Goal: Task Accomplishment & Management: Manage account settings

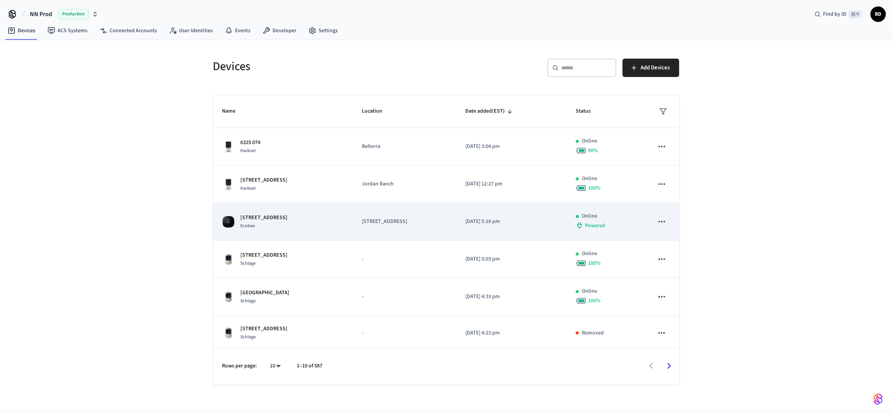
scroll to position [153, 0]
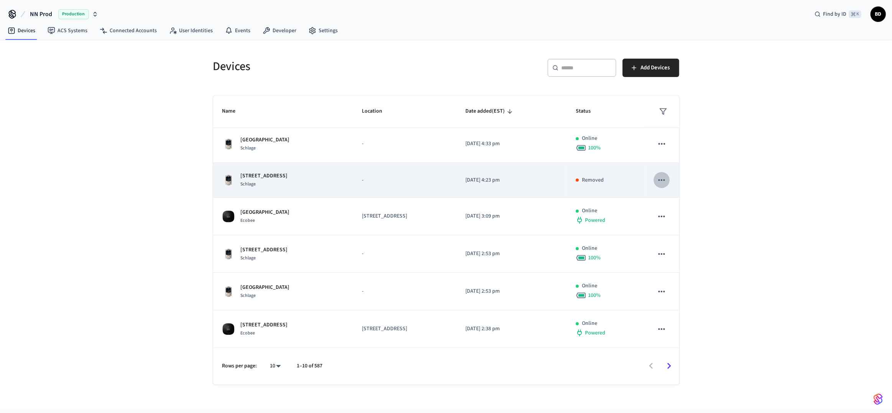
click at [657, 180] on icon "sticky table" at bounding box center [661, 180] width 10 height 10
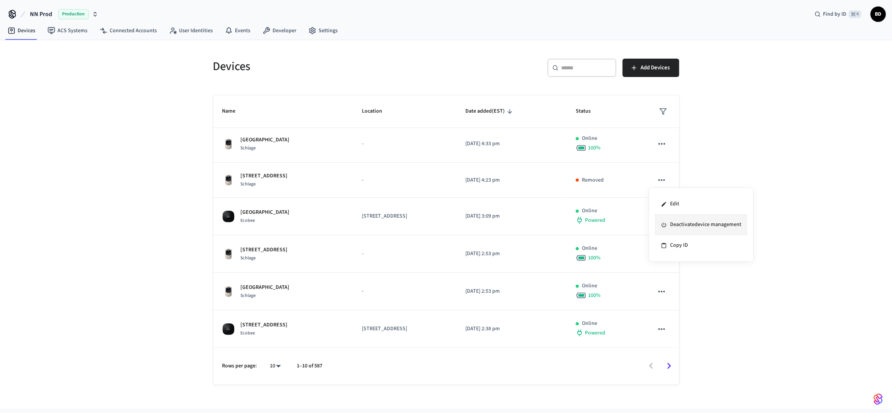
click at [676, 220] on li "Deactivate device management" at bounding box center [700, 225] width 93 height 21
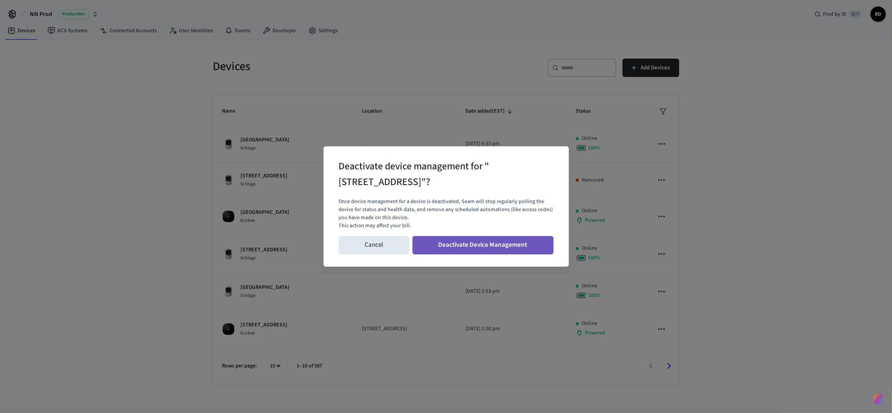
click at [511, 247] on button "Deactivate Device Management" at bounding box center [482, 245] width 141 height 18
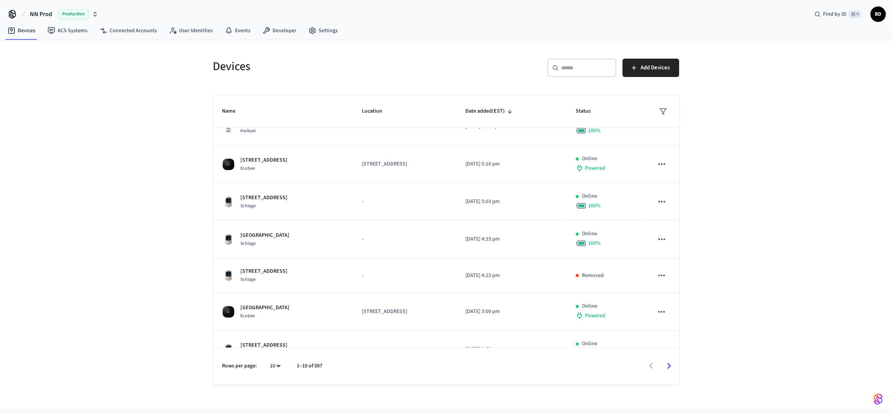
scroll to position [0, 0]
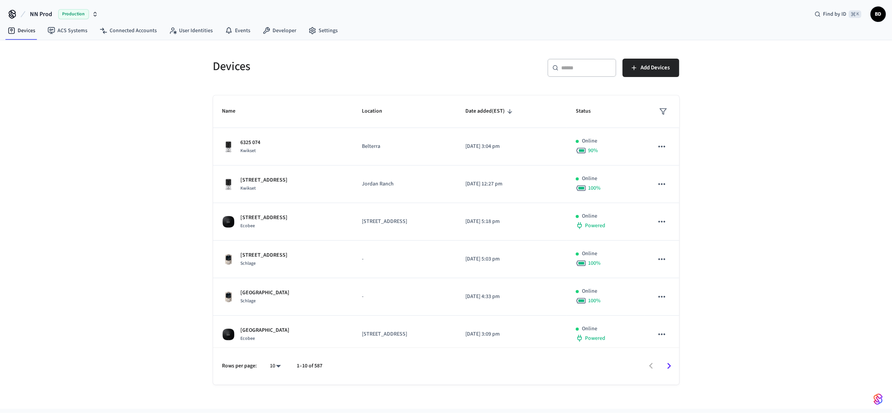
click at [659, 115] on icon "sticky table" at bounding box center [663, 112] width 8 height 8
click at [667, 198] on li "Removed" at bounding box center [677, 197] width 40 height 20
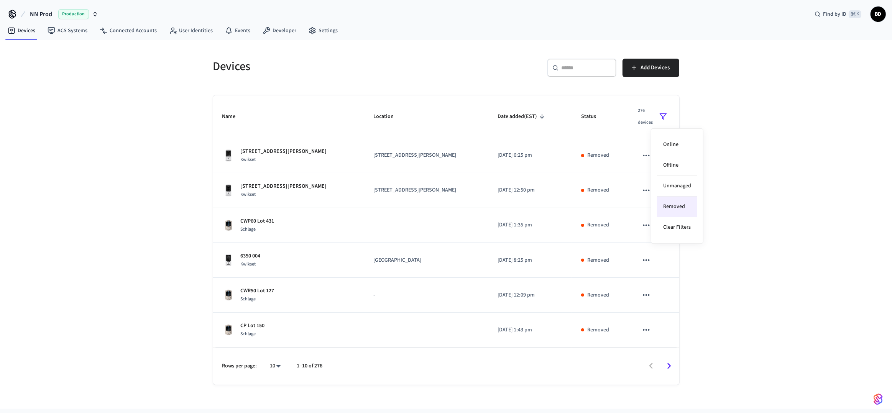
click at [221, 187] on div at bounding box center [446, 206] width 892 height 413
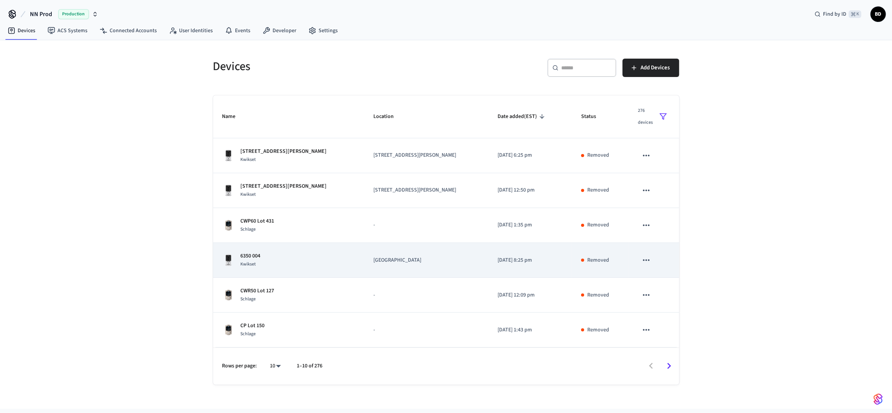
scroll to position [139, 0]
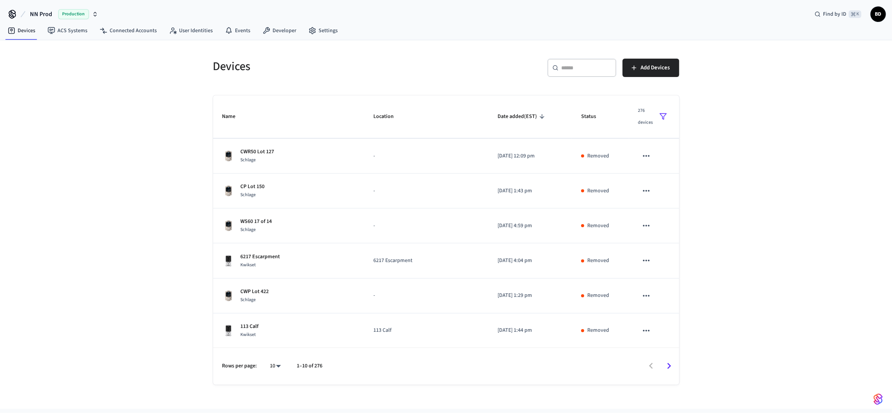
click at [281, 363] on body "NN Prod Production Find by ID ⌘ K BD Devices ACS Systems Connected Accounts Use…" at bounding box center [446, 204] width 892 height 409
click at [276, 368] on li "100" at bounding box center [272, 370] width 20 height 21
type input "***"
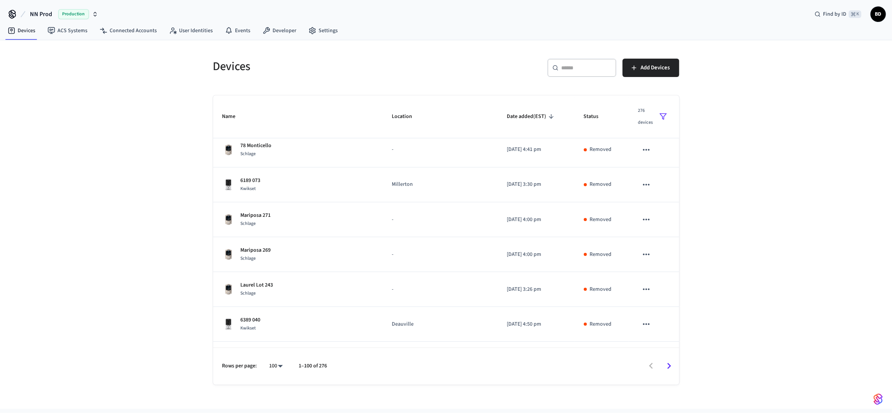
scroll to position [3280, 0]
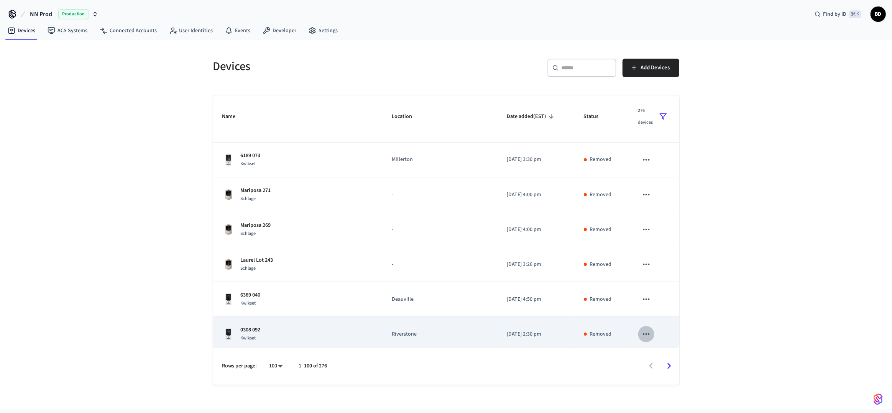
click at [643, 333] on icon "sticky table" at bounding box center [646, 334] width 7 height 2
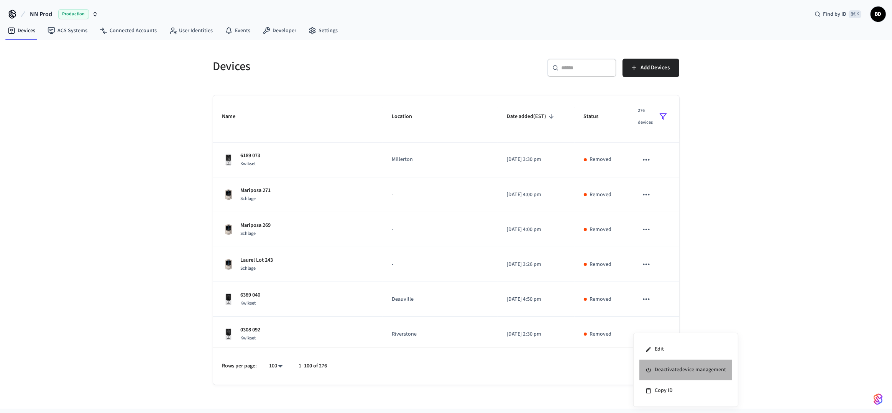
click at [657, 368] on li "Deactivate device management" at bounding box center [685, 370] width 93 height 21
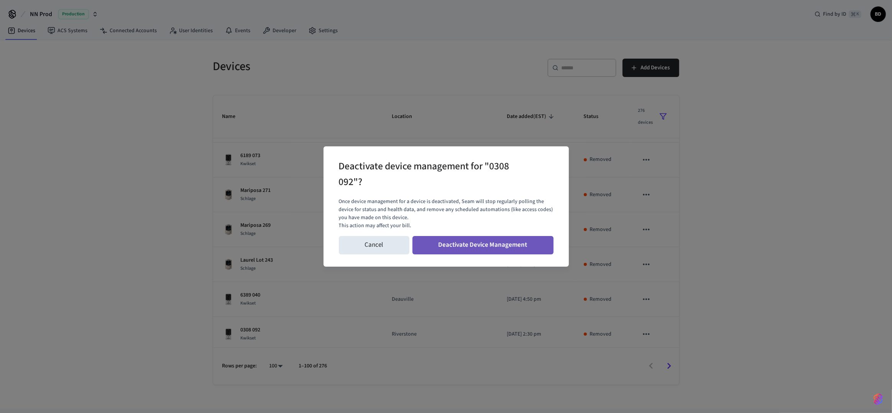
click at [509, 249] on button "Deactivate Device Management" at bounding box center [482, 245] width 141 height 18
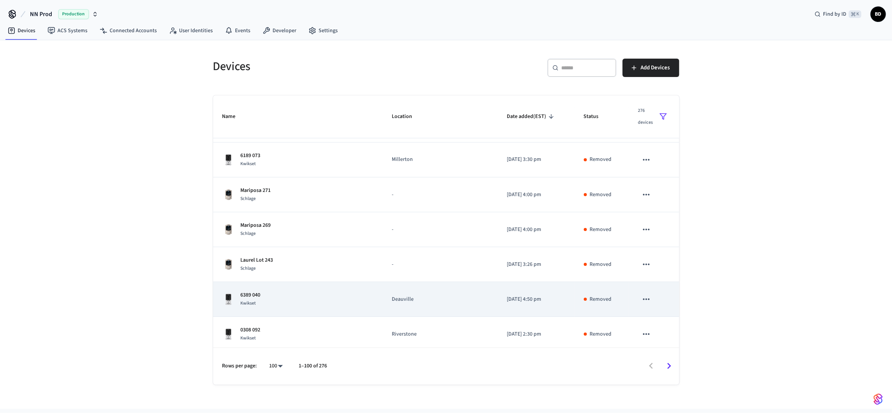
click at [638, 293] on button "sticky table" at bounding box center [646, 299] width 16 height 16
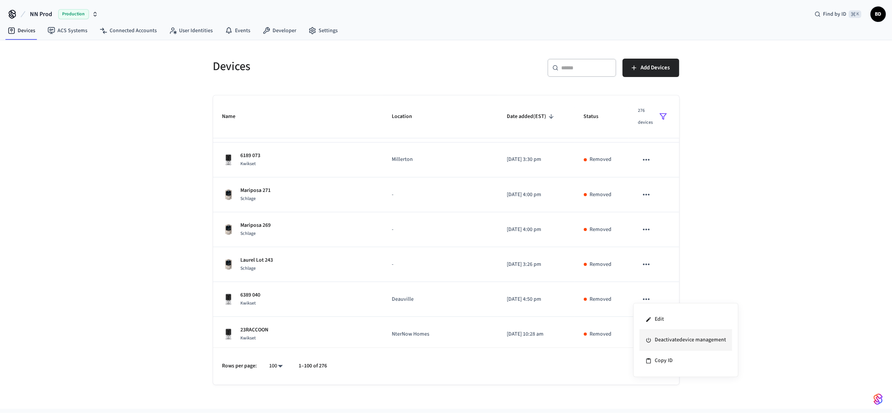
click at [659, 334] on li "Deactivate device management" at bounding box center [685, 340] width 93 height 21
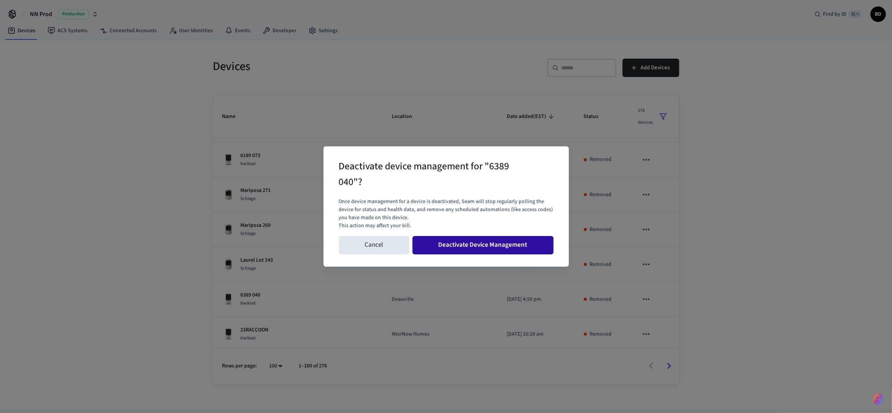
click at [522, 247] on button "Deactivate Device Management" at bounding box center [482, 245] width 141 height 18
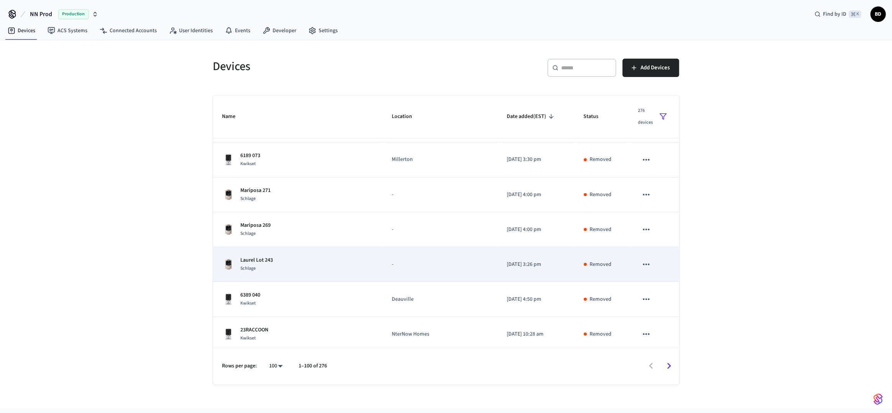
click at [642, 259] on icon "sticky table" at bounding box center [646, 264] width 10 height 10
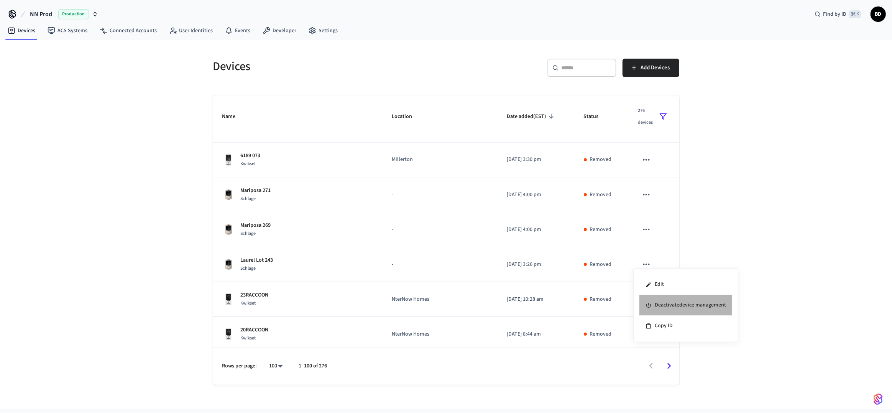
click at [659, 305] on li "Deactivate device management" at bounding box center [685, 305] width 93 height 21
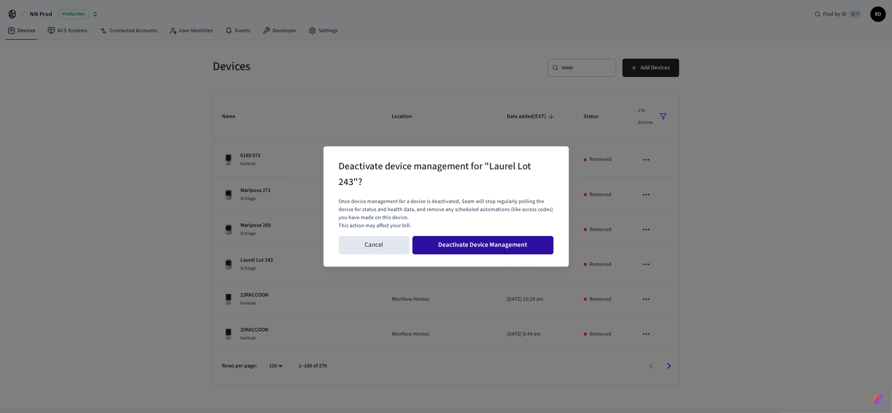
click at [523, 251] on button "Deactivate Device Management" at bounding box center [482, 245] width 141 height 18
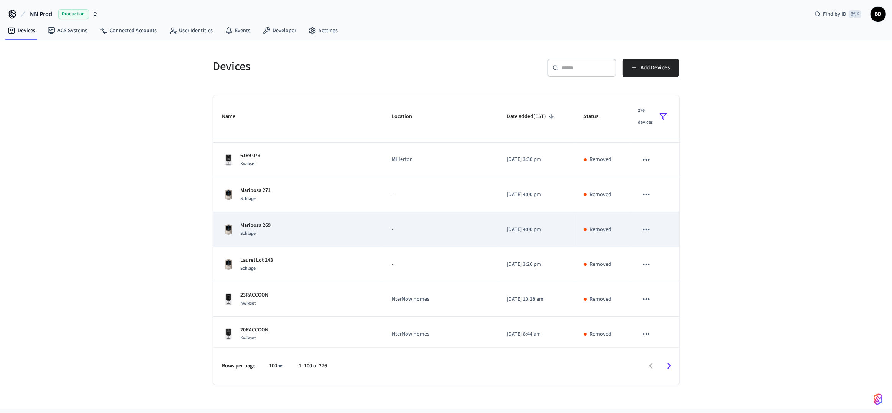
click at [641, 226] on icon "sticky table" at bounding box center [646, 230] width 10 height 10
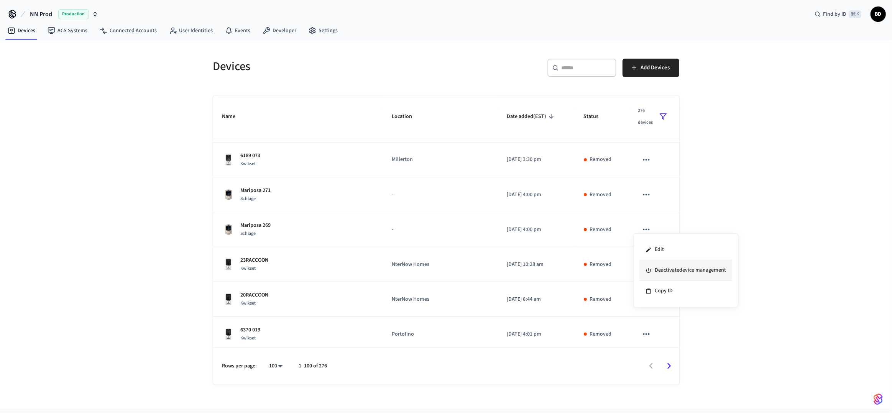
click at [667, 278] on li "Deactivate device management" at bounding box center [685, 270] width 93 height 21
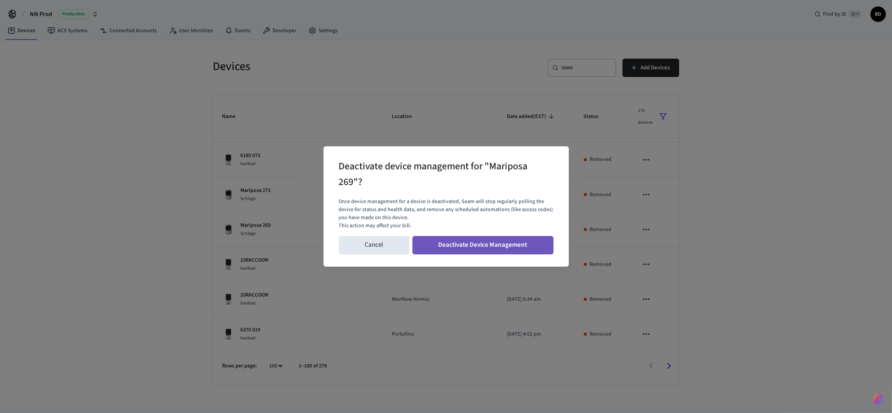
click at [508, 251] on button "Deactivate Device Management" at bounding box center [482, 245] width 141 height 18
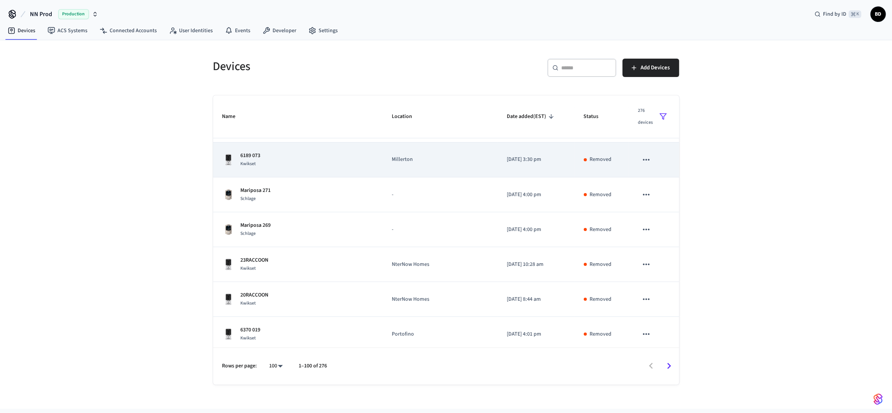
click at [643, 159] on icon "sticky table" at bounding box center [646, 160] width 7 height 2
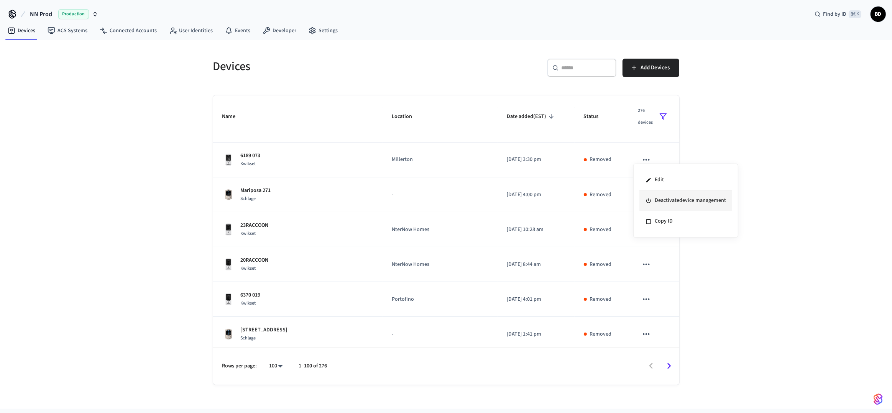
click at [672, 205] on li "Deactivate device management" at bounding box center [685, 200] width 93 height 21
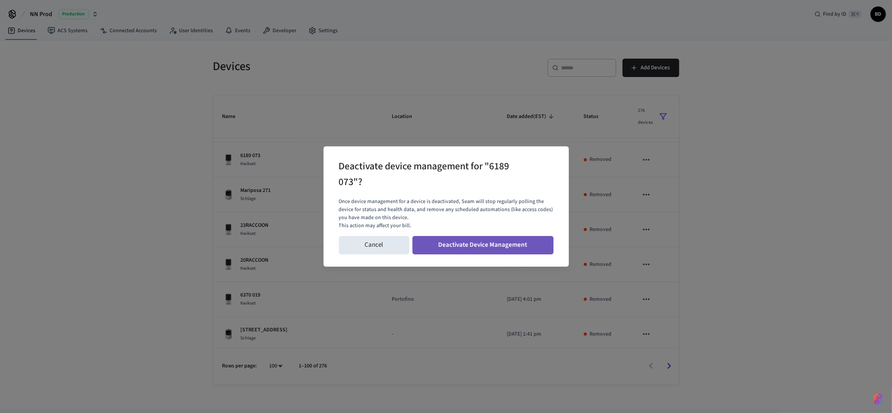
click at [492, 236] on button "Deactivate Device Management" at bounding box center [482, 245] width 141 height 18
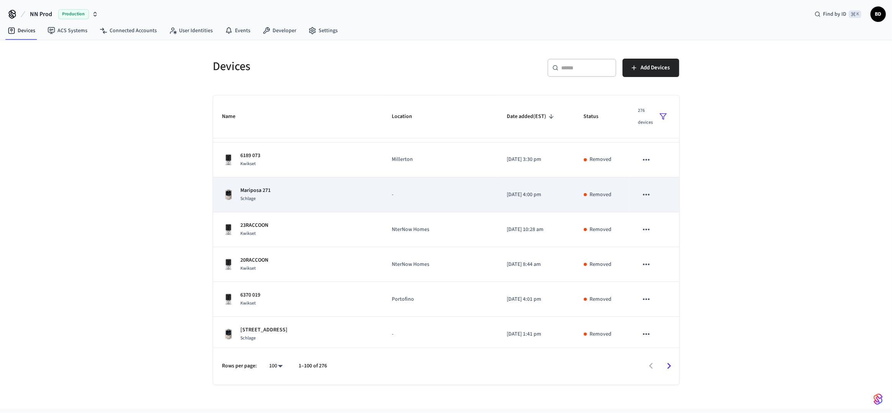
click at [643, 194] on icon "sticky table" at bounding box center [646, 195] width 7 height 2
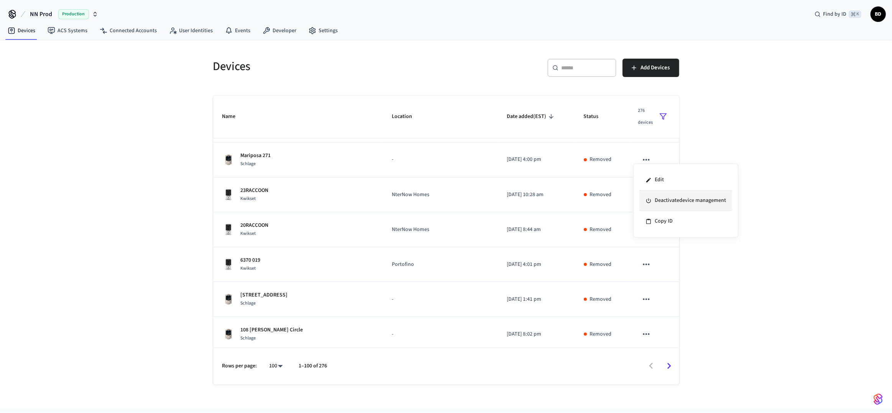
click at [664, 200] on li "Deactivate device management" at bounding box center [685, 200] width 93 height 21
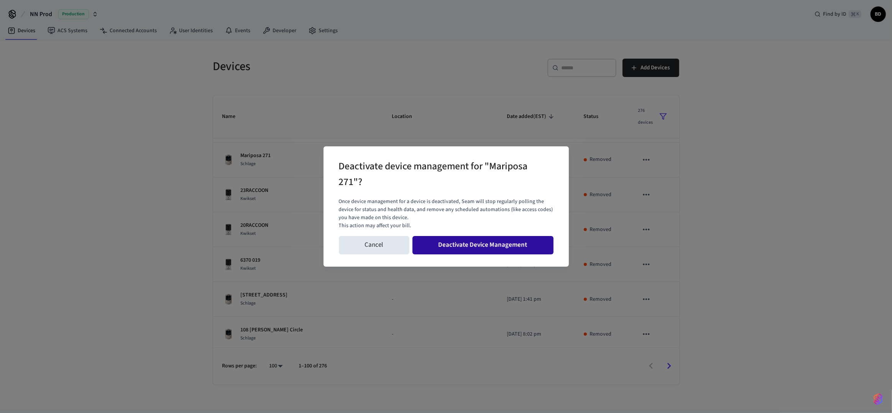
click at [522, 238] on button "Deactivate Device Management" at bounding box center [482, 245] width 141 height 18
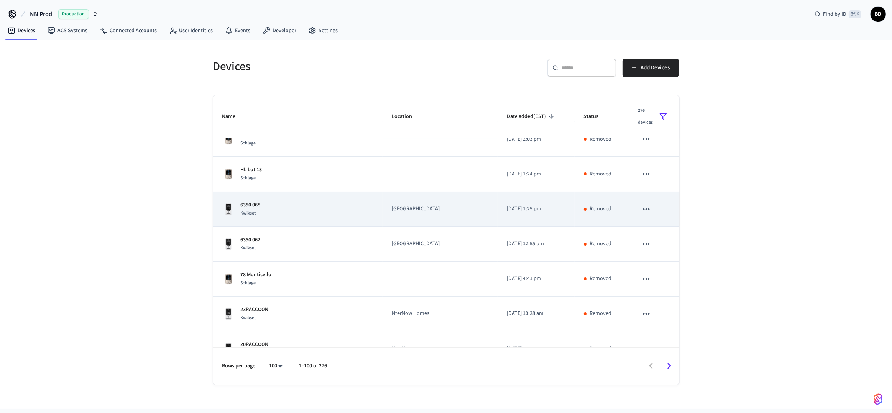
scroll to position [3124, 0]
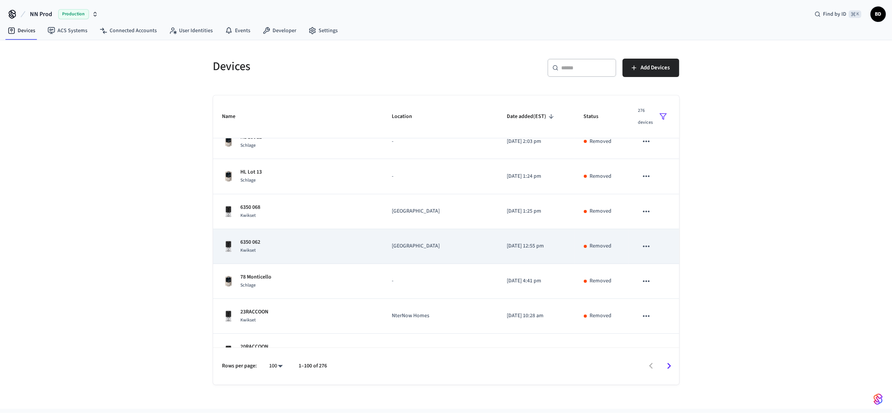
click at [641, 243] on icon "sticky table" at bounding box center [646, 246] width 10 height 10
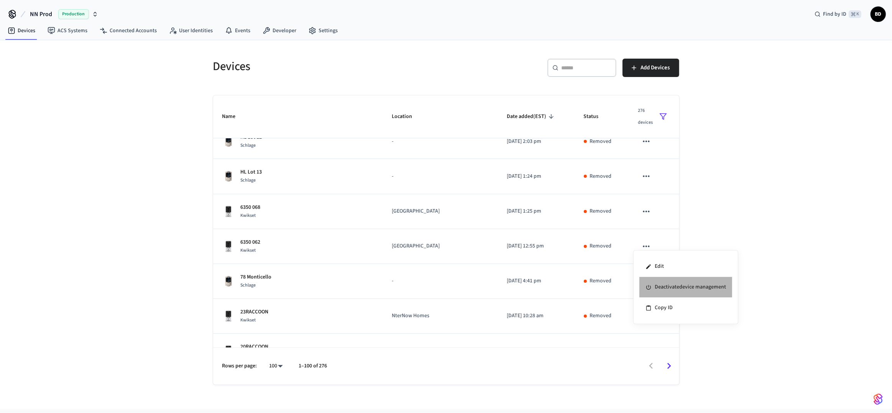
click at [656, 285] on li "Deactivate device management" at bounding box center [685, 287] width 93 height 21
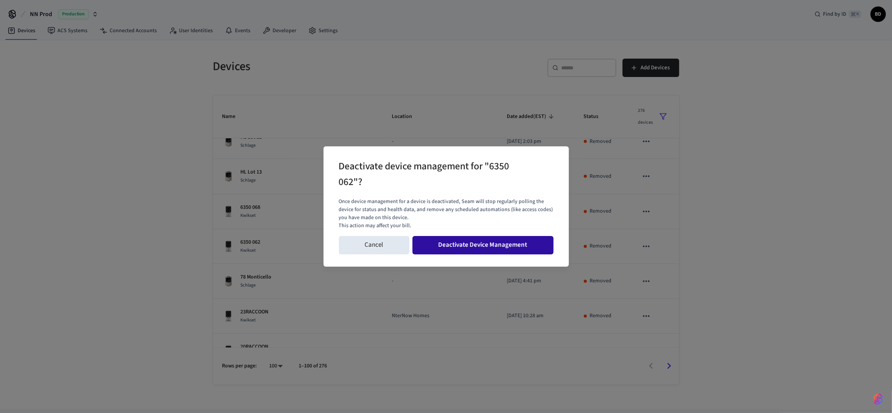
click at [525, 247] on button "Deactivate Device Management" at bounding box center [482, 245] width 141 height 18
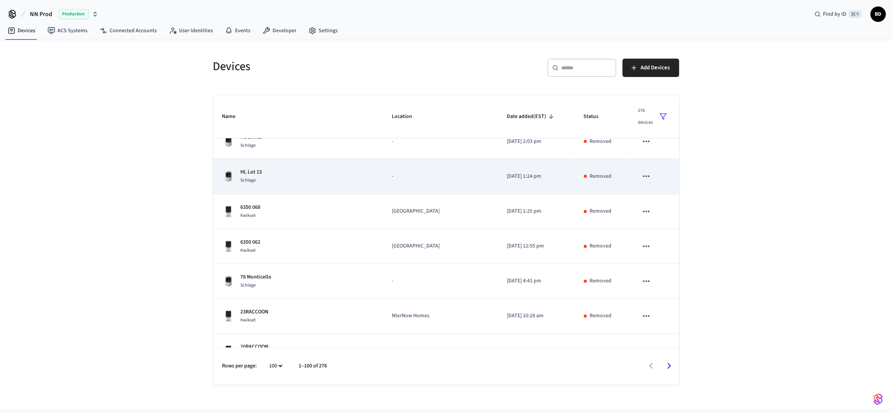
click at [641, 175] on icon "sticky table" at bounding box center [646, 176] width 10 height 10
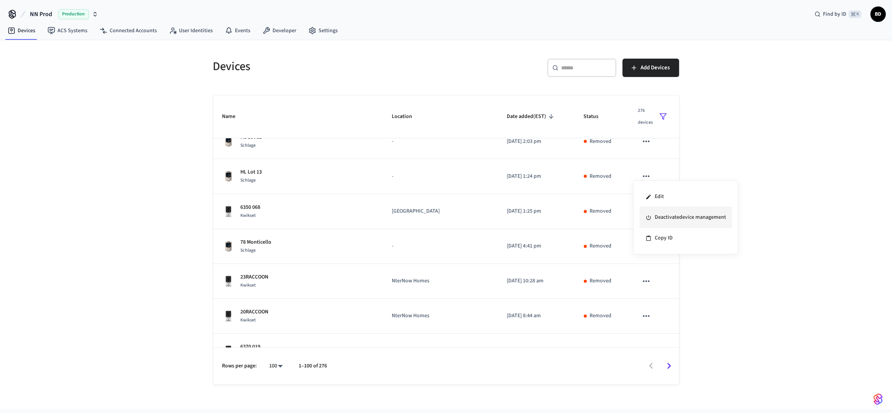
click at [665, 221] on li "Deactivate device management" at bounding box center [685, 217] width 93 height 21
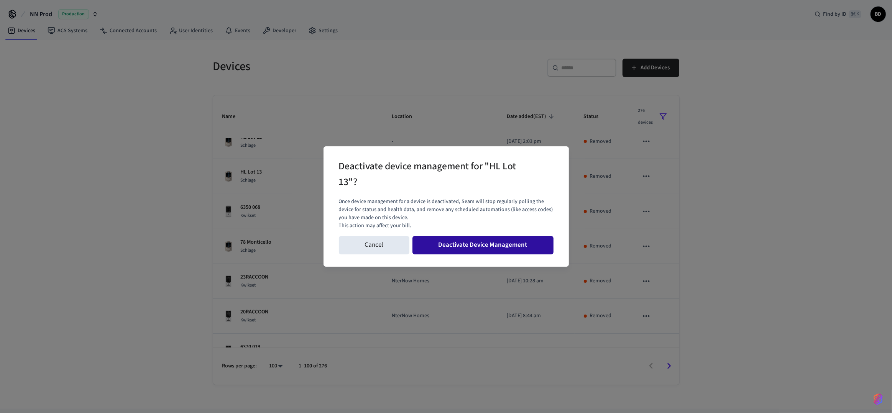
click at [525, 243] on button "Deactivate Device Management" at bounding box center [482, 245] width 141 height 18
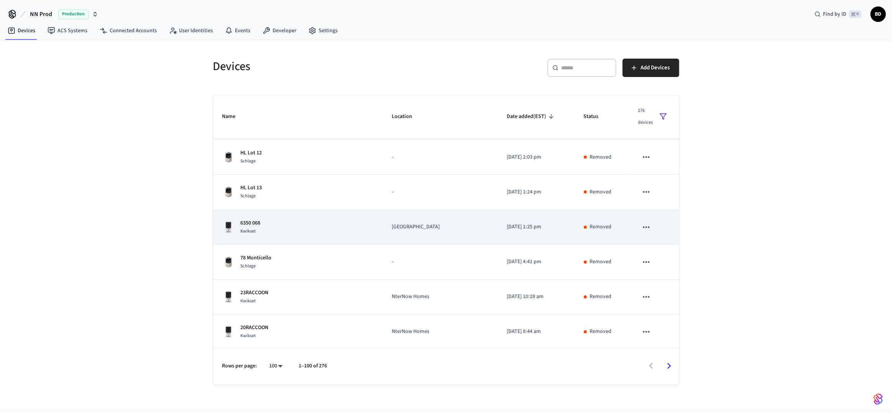
scroll to position [3086, 0]
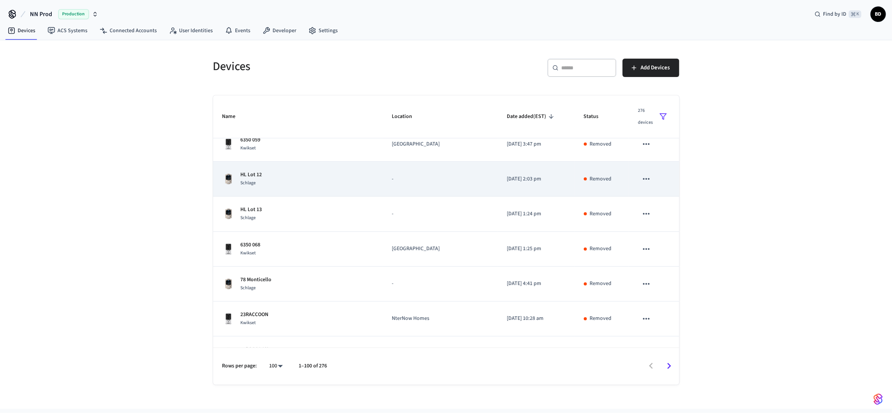
click at [642, 177] on icon "sticky table" at bounding box center [646, 179] width 10 height 10
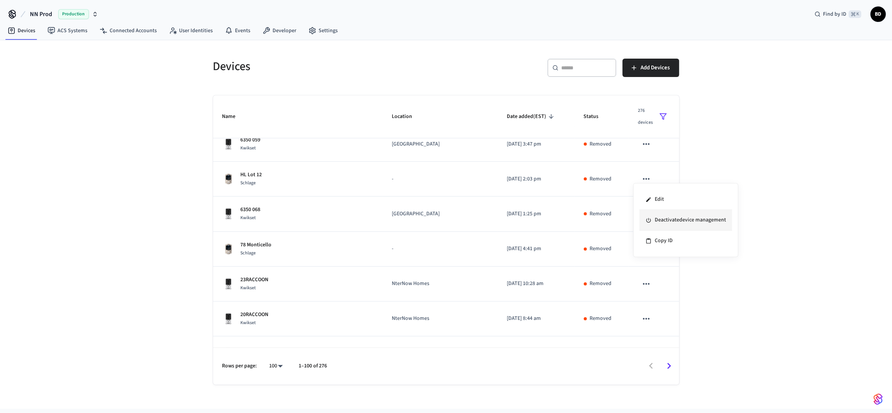
click at [653, 217] on li "Deactivate device management" at bounding box center [685, 220] width 93 height 21
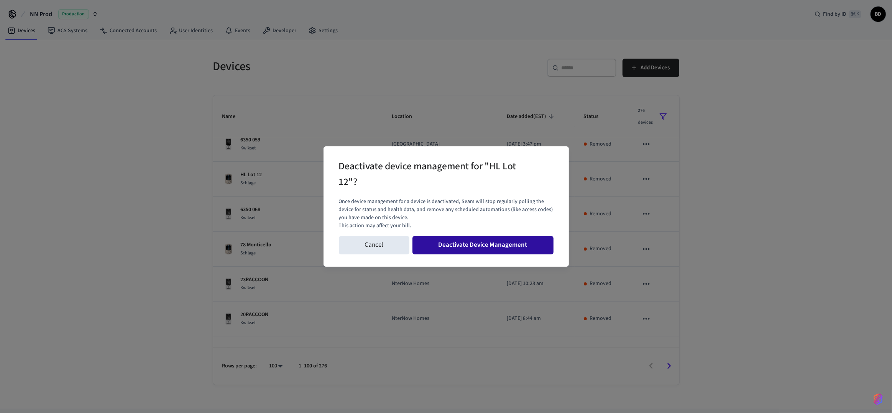
click at [510, 249] on button "Deactivate Device Management" at bounding box center [482, 245] width 141 height 18
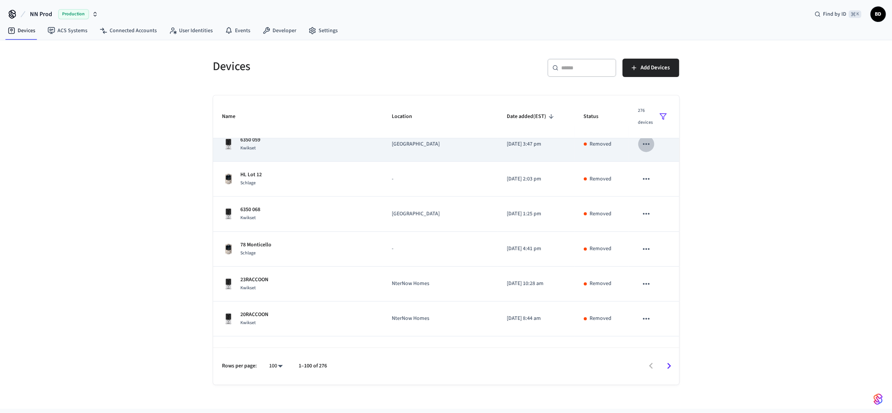
click at [644, 142] on icon "sticky table" at bounding box center [646, 144] width 10 height 10
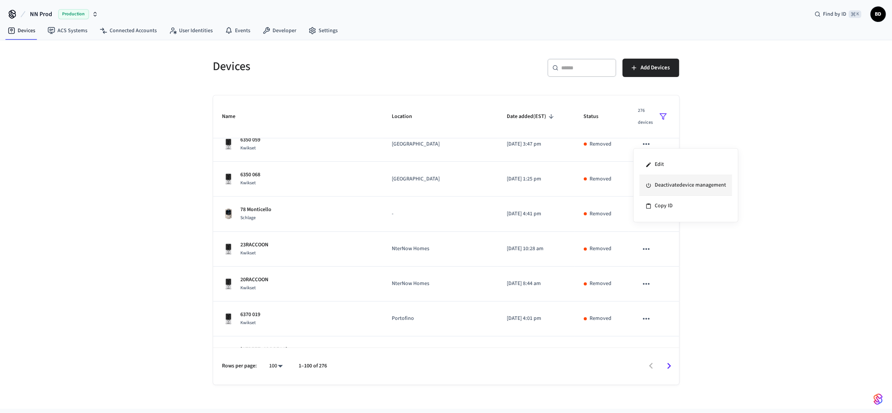
click at [663, 179] on li "Deactivate device management" at bounding box center [685, 185] width 93 height 21
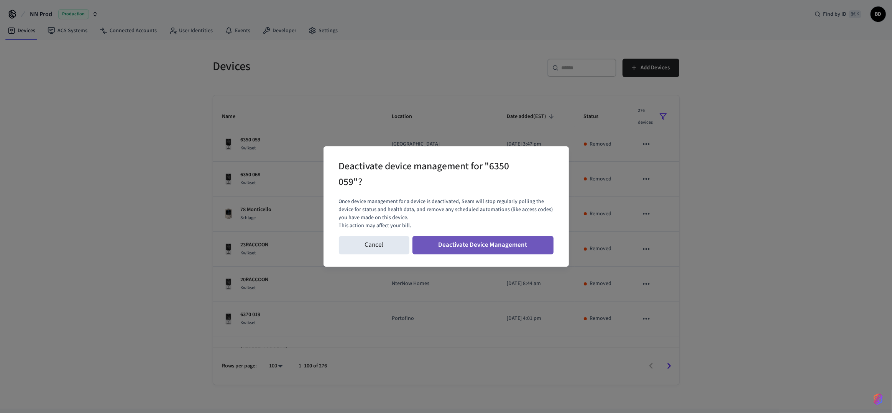
click at [497, 249] on button "Deactivate Device Management" at bounding box center [482, 245] width 141 height 18
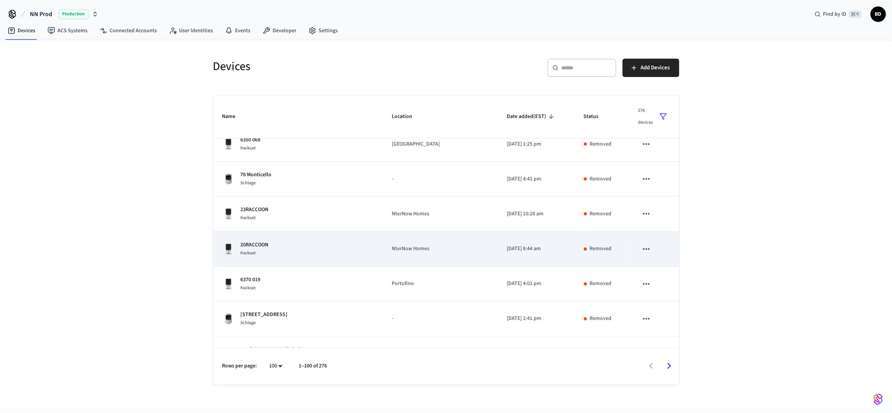
click at [641, 279] on icon "sticky table" at bounding box center [646, 284] width 10 height 10
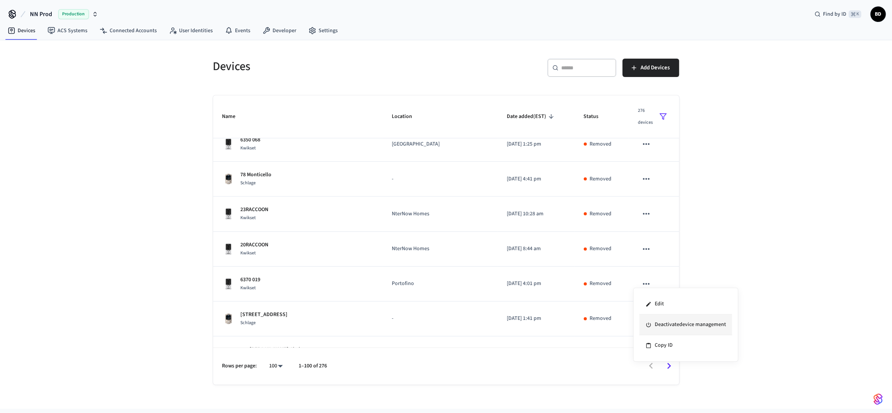
click at [663, 319] on li "Deactivate device management" at bounding box center [685, 325] width 93 height 21
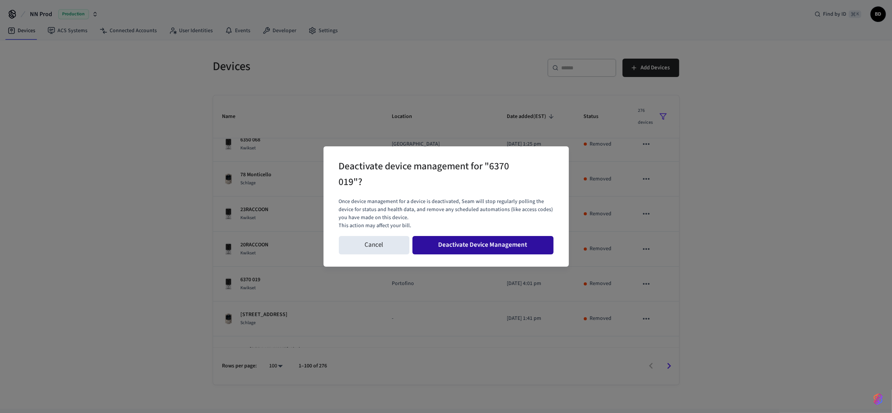
click at [545, 250] on button "Deactivate Device Management" at bounding box center [482, 245] width 141 height 18
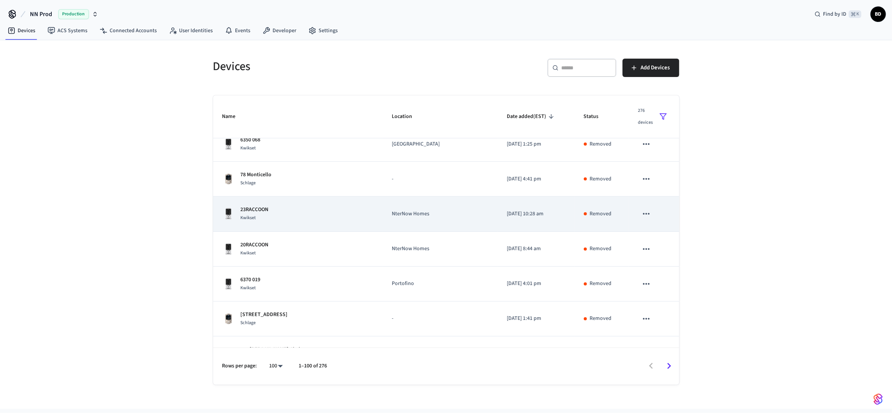
click at [643, 211] on icon "sticky table" at bounding box center [646, 214] width 10 height 10
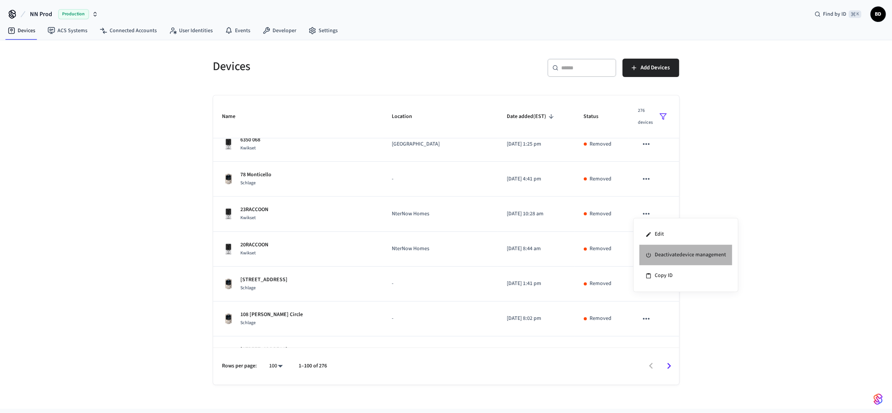
click at [661, 256] on li "Deactivate device management" at bounding box center [685, 255] width 93 height 21
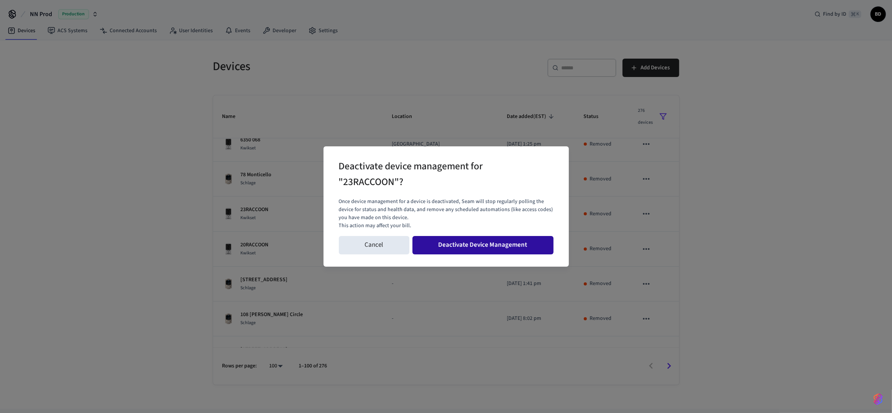
click at [515, 242] on button "Deactivate Device Management" at bounding box center [482, 245] width 141 height 18
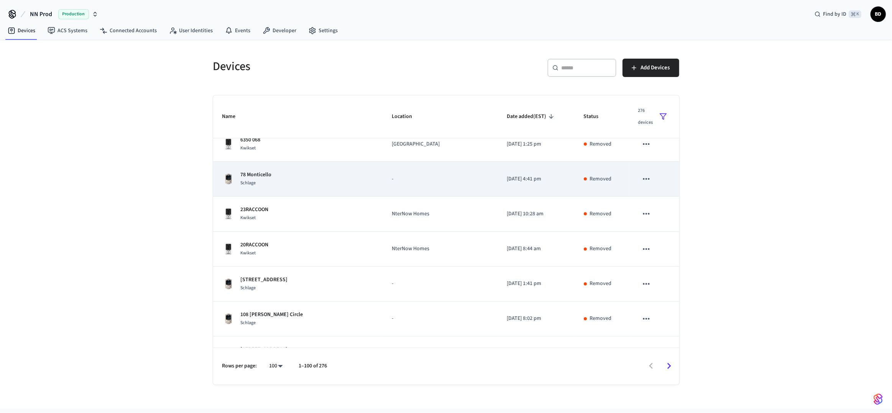
scroll to position [2904, 0]
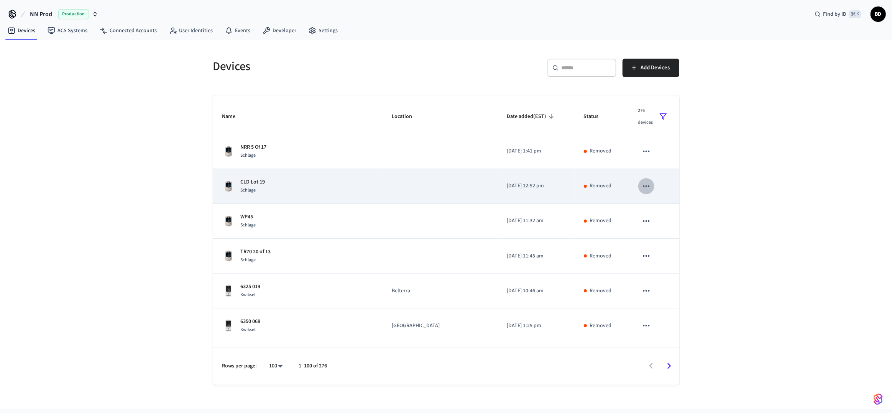
click at [641, 186] on icon "sticky table" at bounding box center [646, 186] width 10 height 10
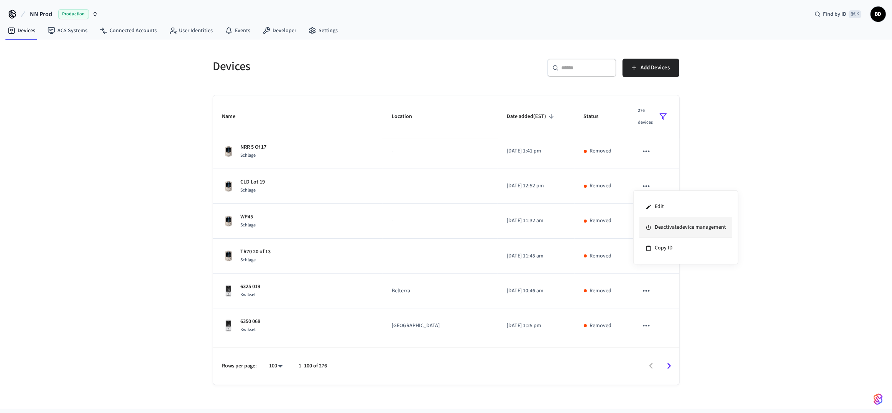
click at [658, 226] on li "Deactivate device management" at bounding box center [685, 227] width 93 height 21
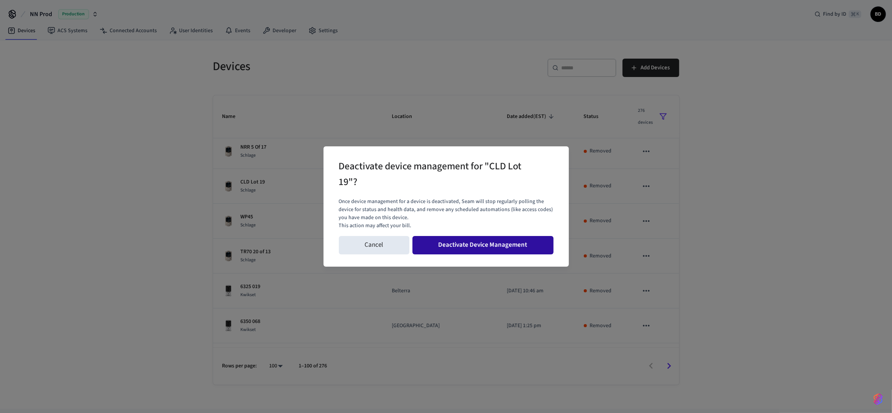
click at [496, 238] on button "Deactivate Device Management" at bounding box center [482, 245] width 141 height 18
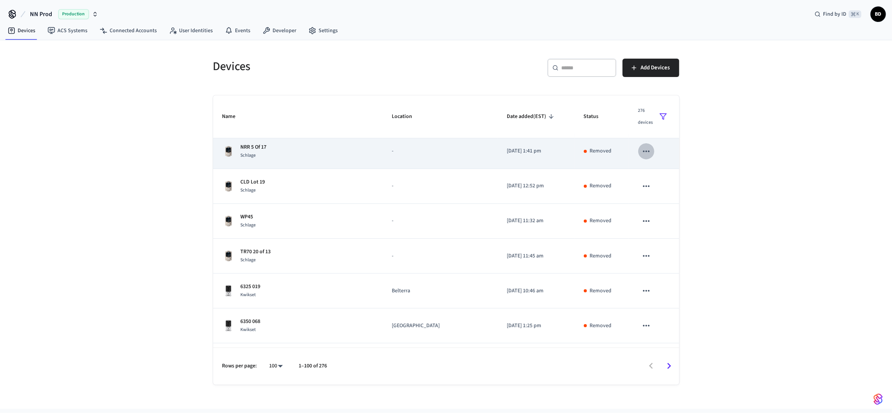
click at [641, 146] on icon "sticky table" at bounding box center [646, 151] width 10 height 10
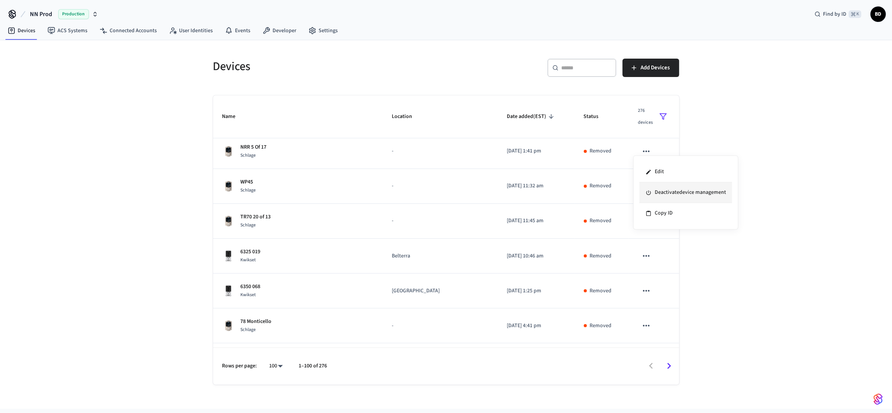
click at [664, 194] on li "Deactivate device management" at bounding box center [685, 192] width 93 height 21
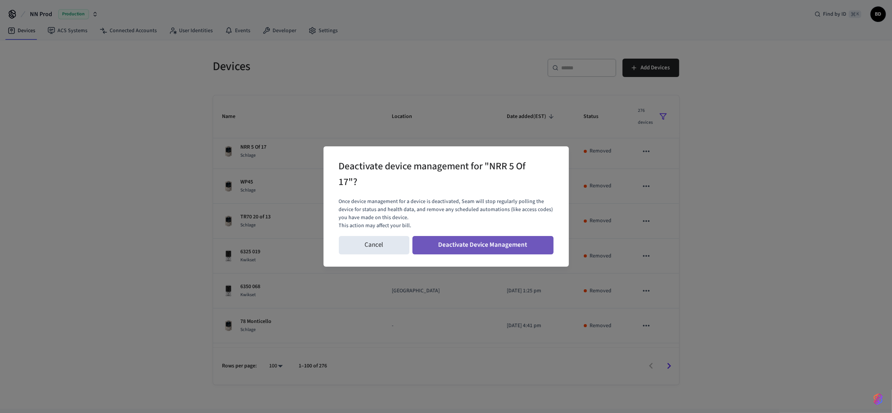
click at [494, 237] on button "Deactivate Device Management" at bounding box center [482, 245] width 141 height 18
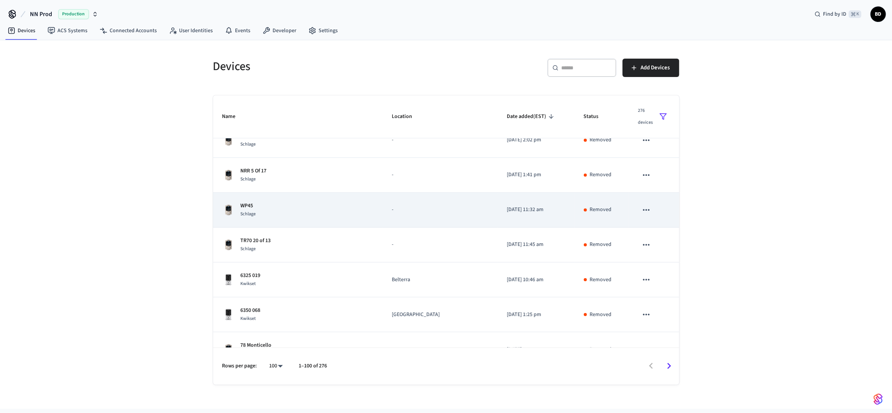
scroll to position [2813, 0]
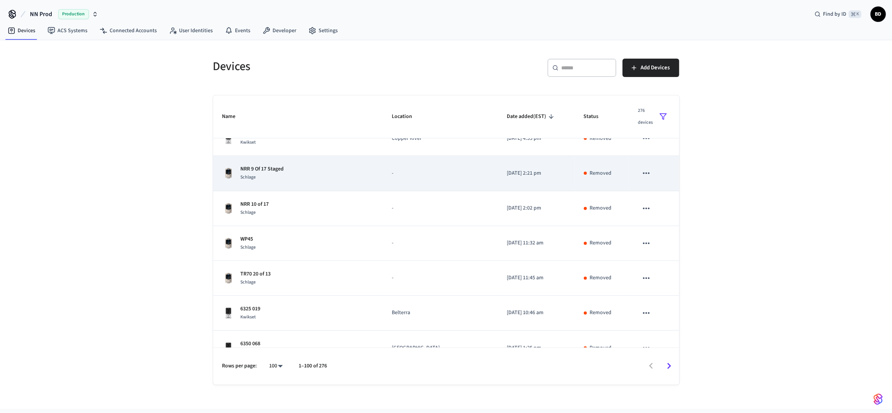
click at [641, 171] on icon "sticky table" at bounding box center [646, 173] width 10 height 10
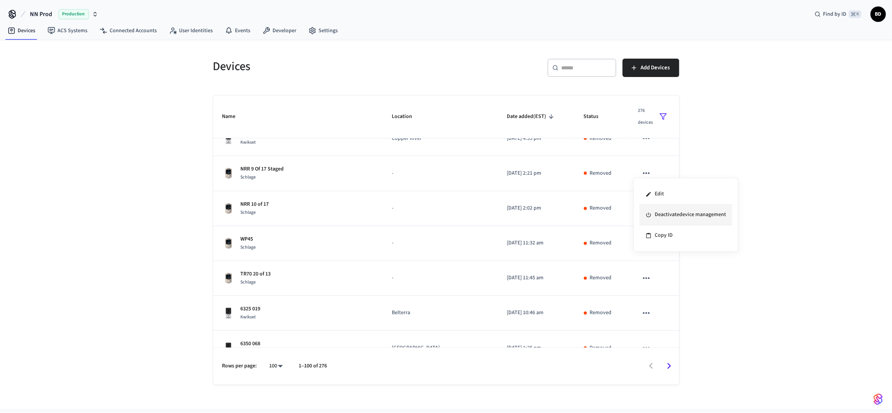
click at [646, 214] on icon at bounding box center [648, 215] width 6 height 6
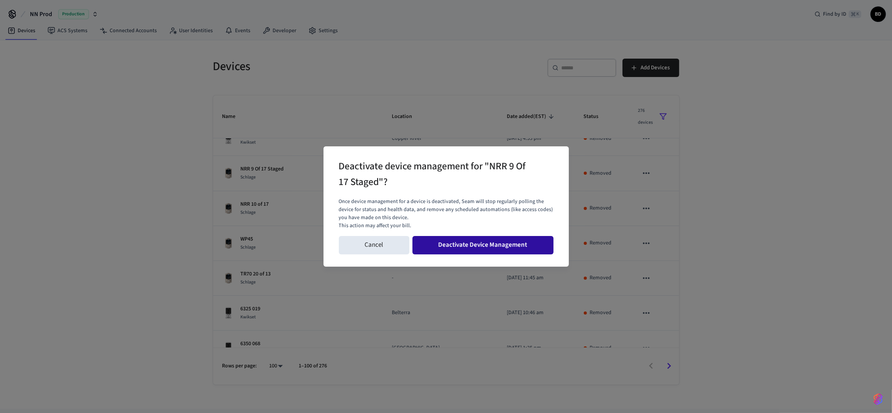
click at [508, 246] on button "Deactivate Device Management" at bounding box center [482, 245] width 141 height 18
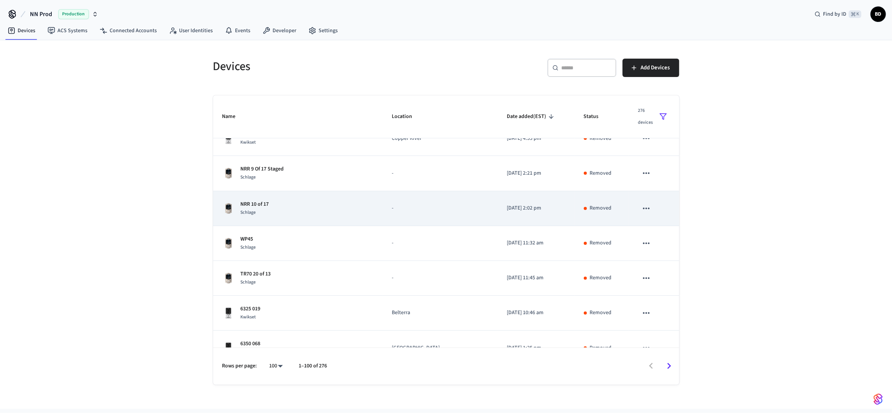
click at [645, 205] on icon "sticky table" at bounding box center [646, 208] width 10 height 10
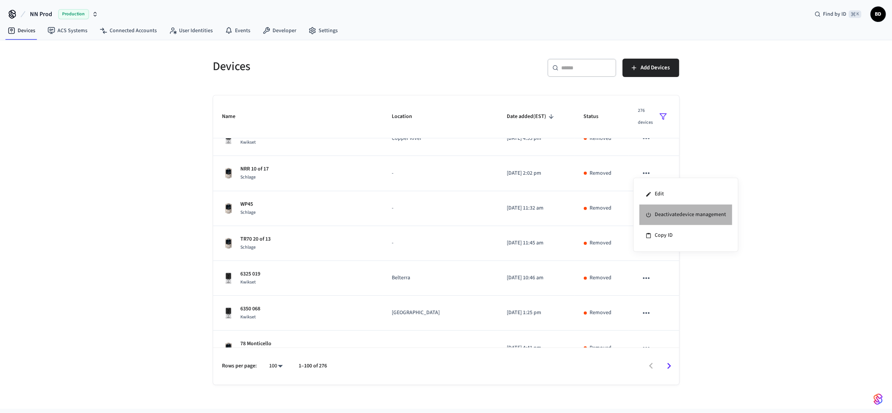
click at [663, 216] on li "Deactivate device management" at bounding box center [685, 215] width 93 height 21
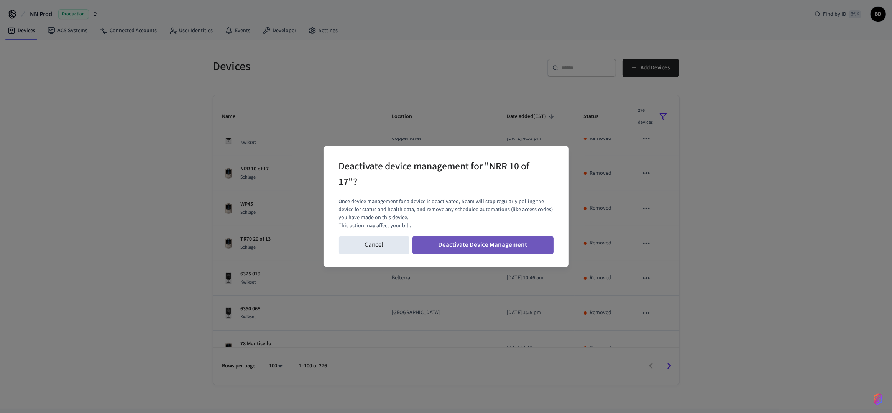
click at [503, 249] on button "Deactivate Device Management" at bounding box center [482, 245] width 141 height 18
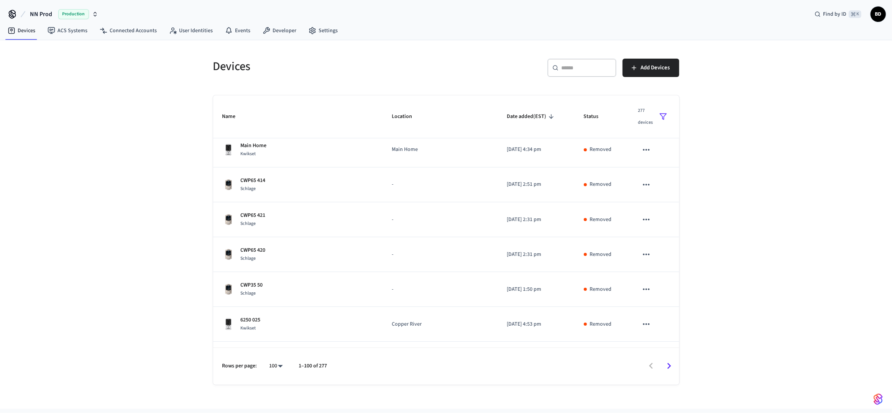
scroll to position [2590, 0]
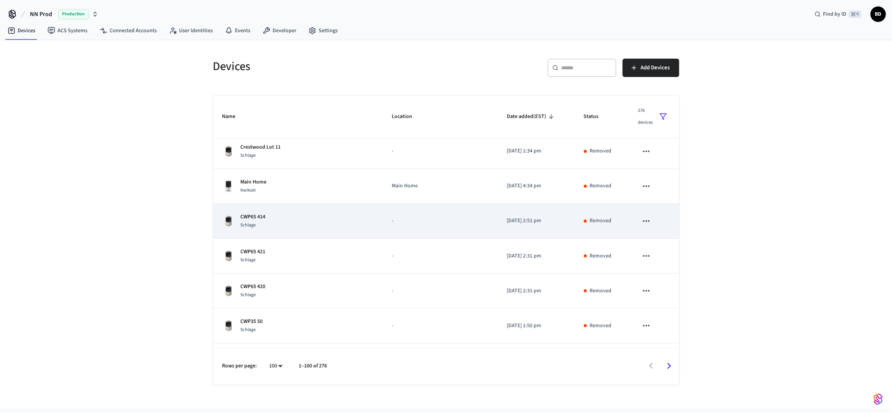
click at [641, 216] on icon "sticky table" at bounding box center [646, 221] width 10 height 10
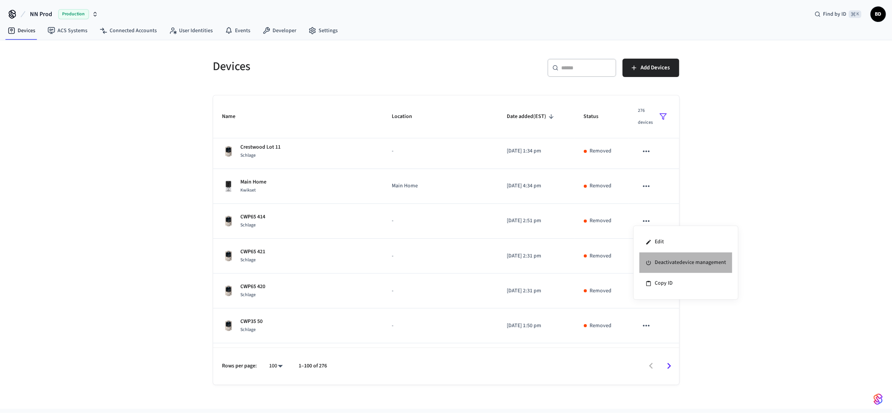
click at [654, 259] on li "Deactivate device management" at bounding box center [685, 263] width 93 height 21
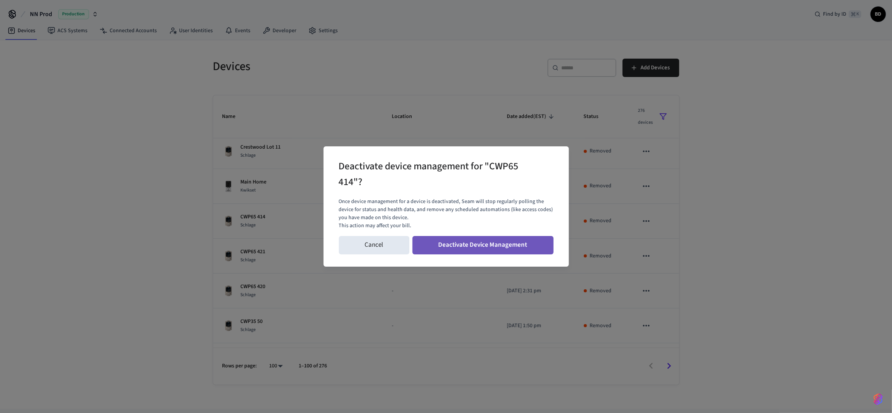
click at [521, 244] on button "Deactivate Device Management" at bounding box center [482, 245] width 141 height 18
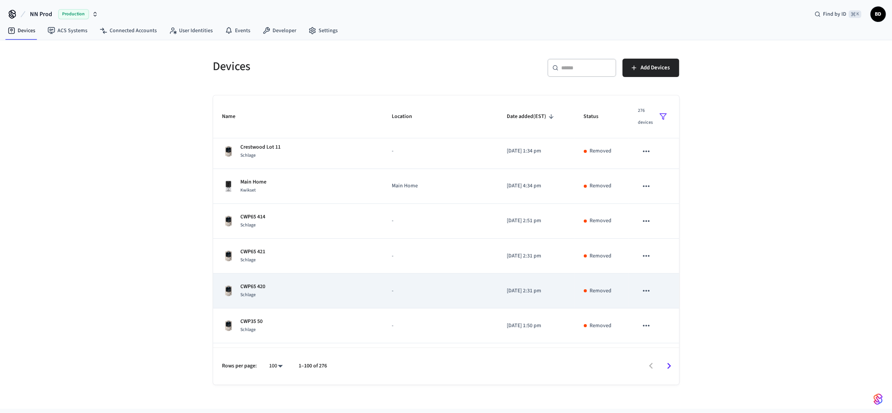
click at [653, 274] on td "sticky table" at bounding box center [654, 291] width 50 height 35
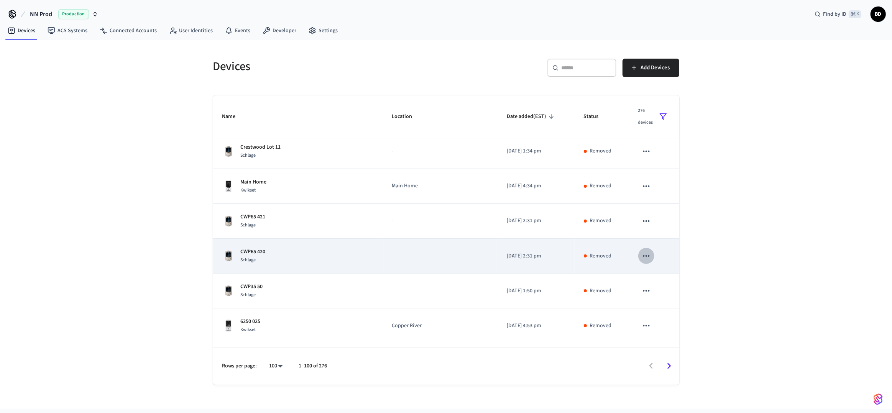
click at [643, 255] on icon "sticky table" at bounding box center [646, 256] width 7 height 2
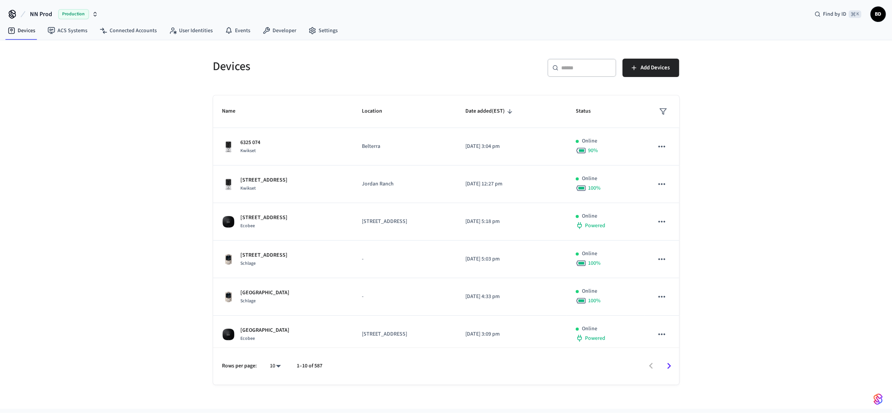
click at [661, 114] on icon "sticky table" at bounding box center [663, 112] width 8 height 8
click at [676, 193] on li "Removed" at bounding box center [677, 197] width 40 height 20
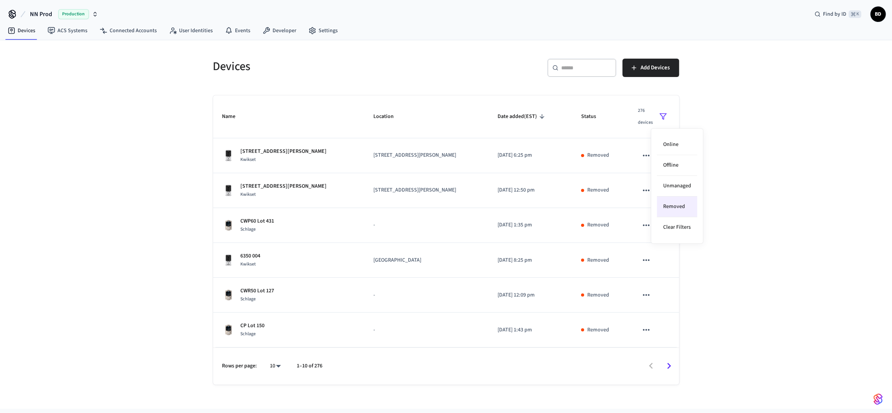
click at [727, 307] on div at bounding box center [446, 206] width 892 height 413
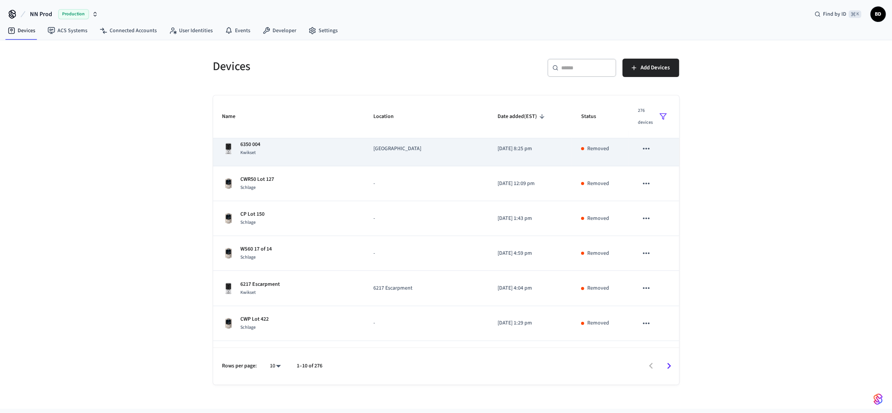
scroll to position [139, 0]
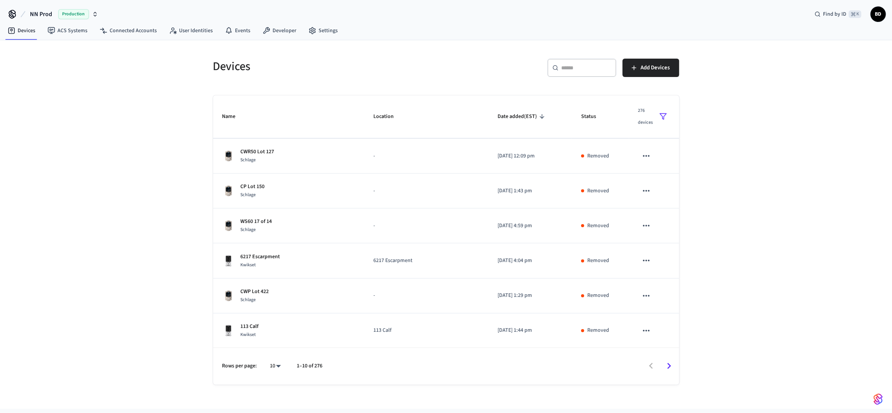
click at [278, 367] on body "NN Prod Production Find by ID ⌘ K BD Devices ACS Systems Connected Accounts Use…" at bounding box center [446, 204] width 892 height 409
click at [277, 369] on li "100" at bounding box center [272, 370] width 20 height 21
type input "***"
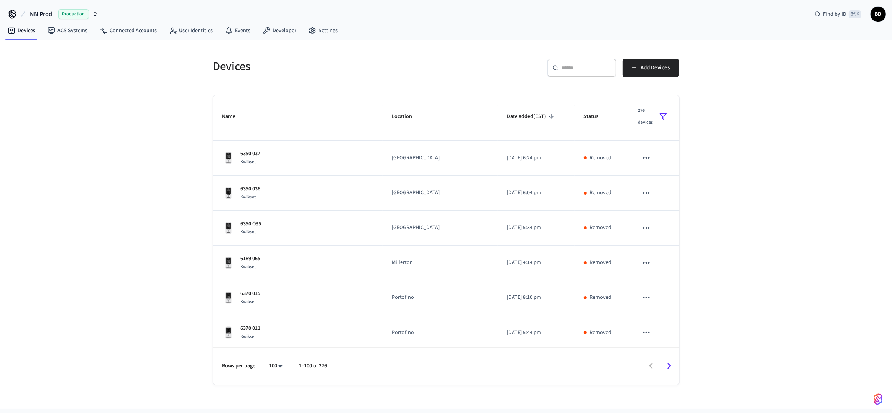
scroll to position [3280, 0]
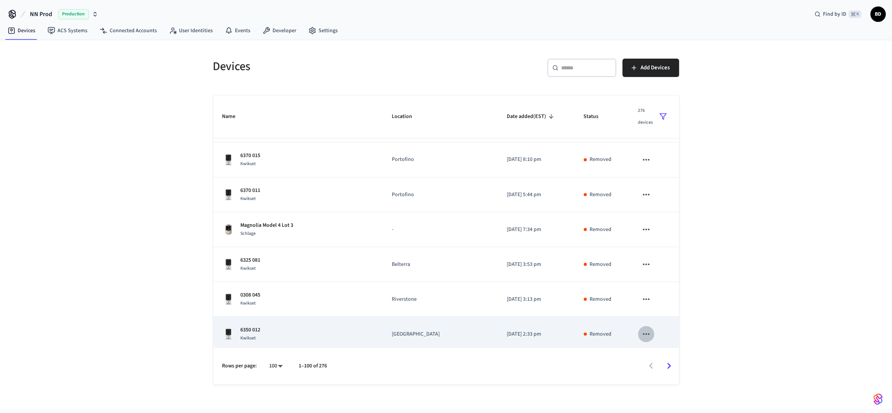
click at [641, 332] on icon "sticky table" at bounding box center [646, 334] width 10 height 10
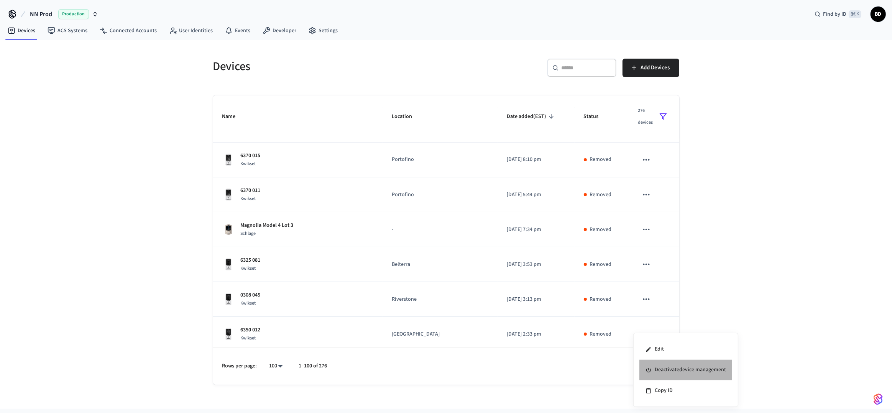
click at [655, 366] on li "Deactivate device management" at bounding box center [685, 370] width 93 height 21
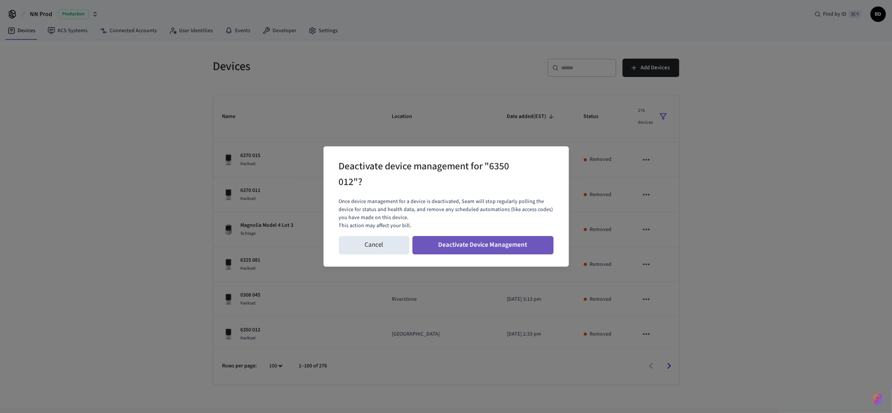
click at [521, 252] on button "Deactivate Device Management" at bounding box center [482, 245] width 141 height 18
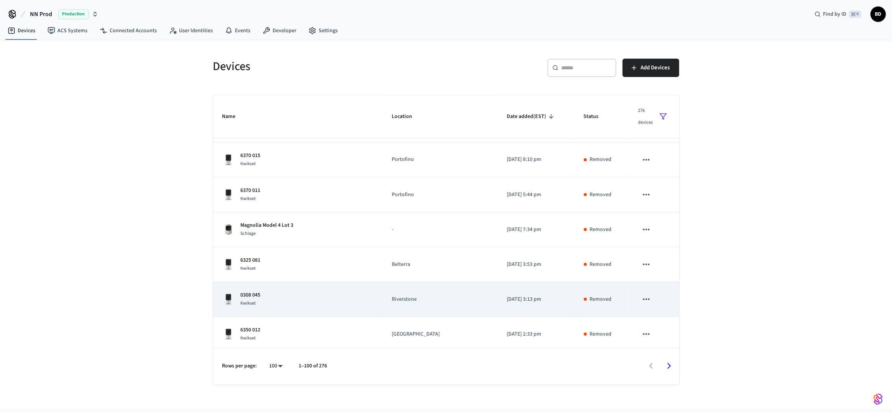
click at [641, 296] on icon "sticky table" at bounding box center [646, 299] width 10 height 10
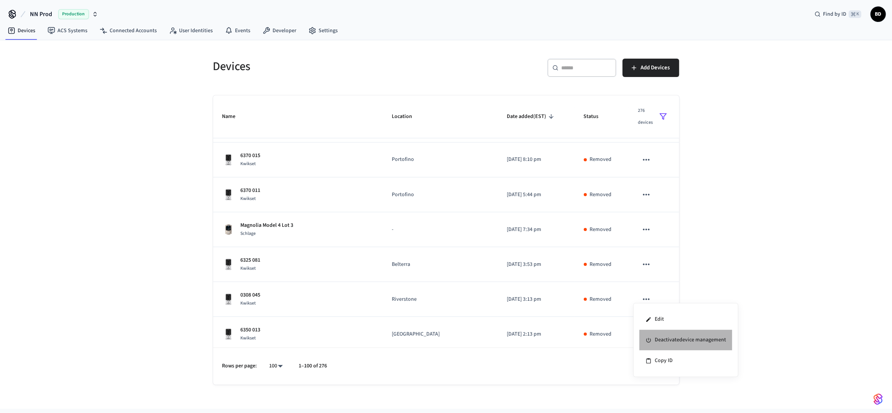
click at [663, 337] on li "Deactivate device management" at bounding box center [685, 340] width 93 height 21
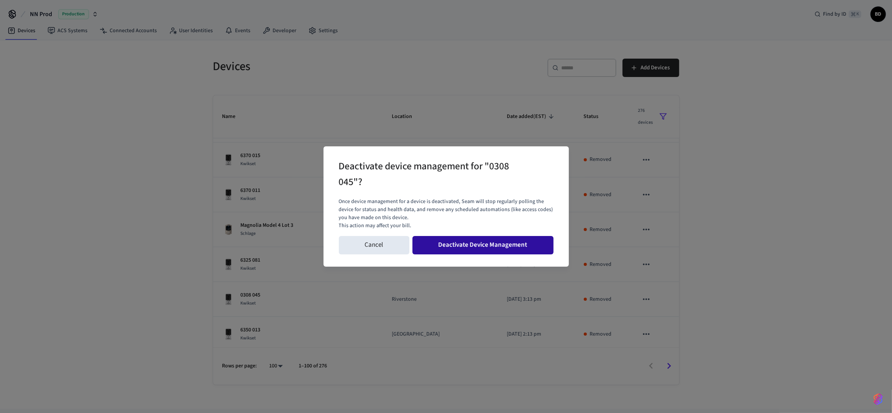
click at [510, 245] on button "Deactivate Device Management" at bounding box center [482, 245] width 141 height 18
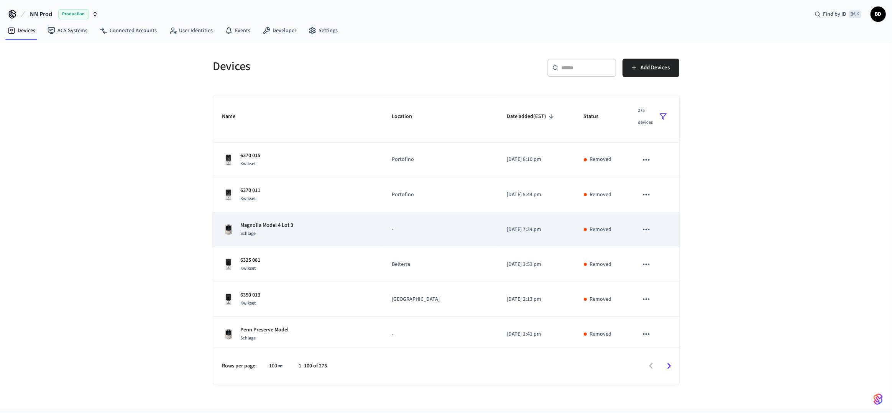
click at [643, 231] on button "sticky table" at bounding box center [646, 229] width 16 height 16
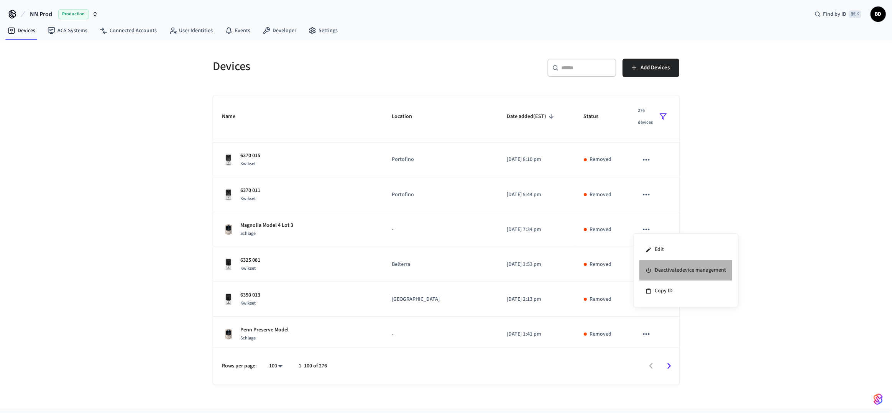
click at [666, 270] on li "Deactivate device management" at bounding box center [685, 270] width 93 height 21
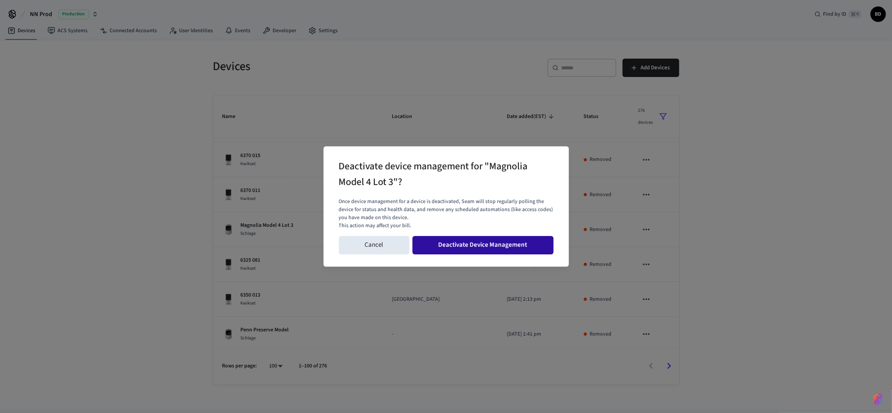
click at [516, 241] on button "Deactivate Device Management" at bounding box center [482, 245] width 141 height 18
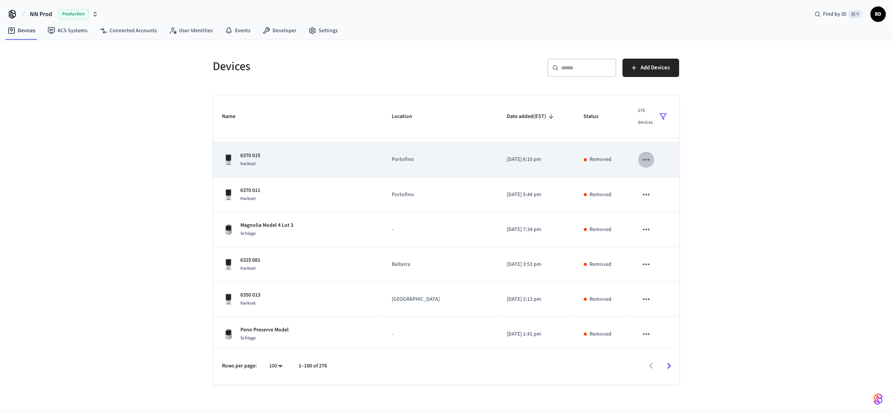
click at [646, 157] on button "sticky table" at bounding box center [646, 160] width 16 height 16
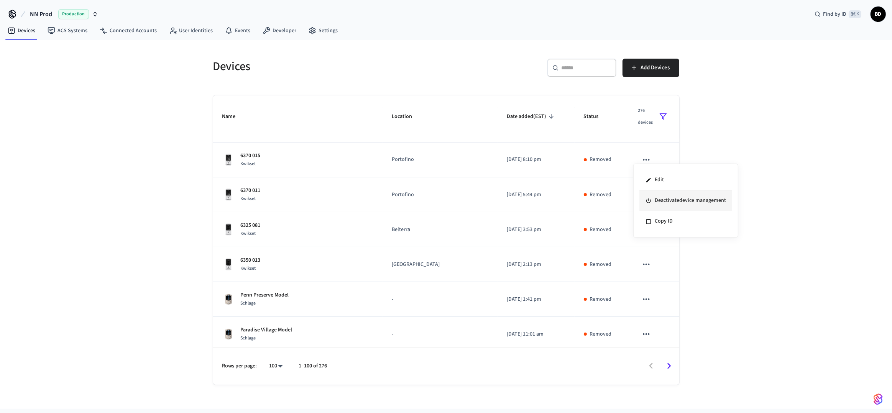
drag, startPoint x: 674, startPoint y: 211, endPoint x: 667, endPoint y: 201, distance: 11.4
click at [667, 201] on ul "Edit Deactivate device management Copy ID" at bounding box center [685, 201] width 93 height 62
click at [667, 201] on li "Deactivate device management" at bounding box center [685, 200] width 93 height 21
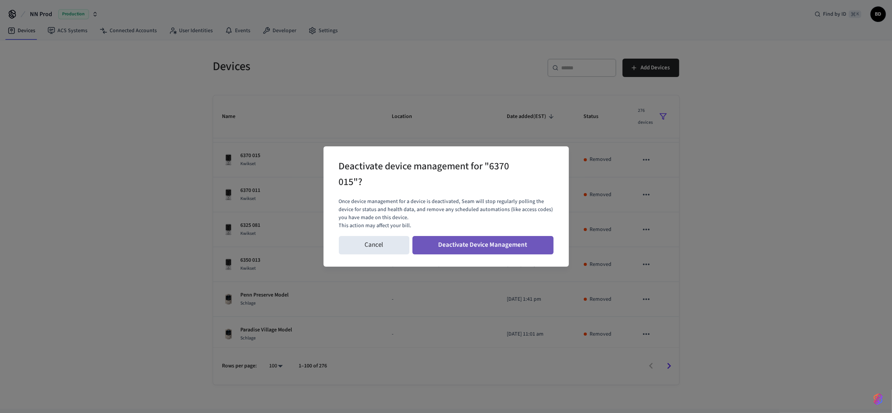
click at [497, 248] on button "Deactivate Device Management" at bounding box center [482, 245] width 141 height 18
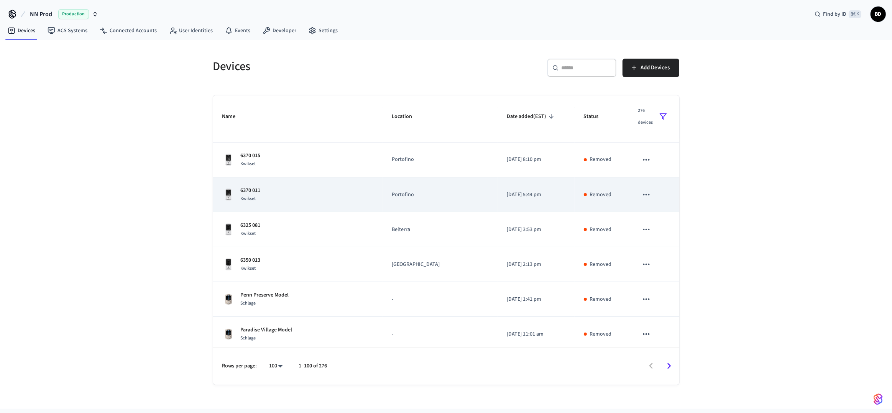
click at [641, 191] on icon "sticky table" at bounding box center [646, 195] width 10 height 10
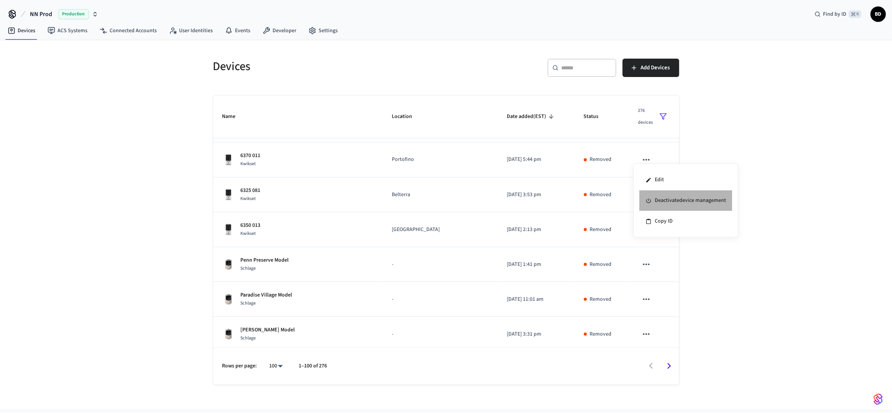
click at [661, 206] on li "Deactivate device management" at bounding box center [685, 200] width 93 height 21
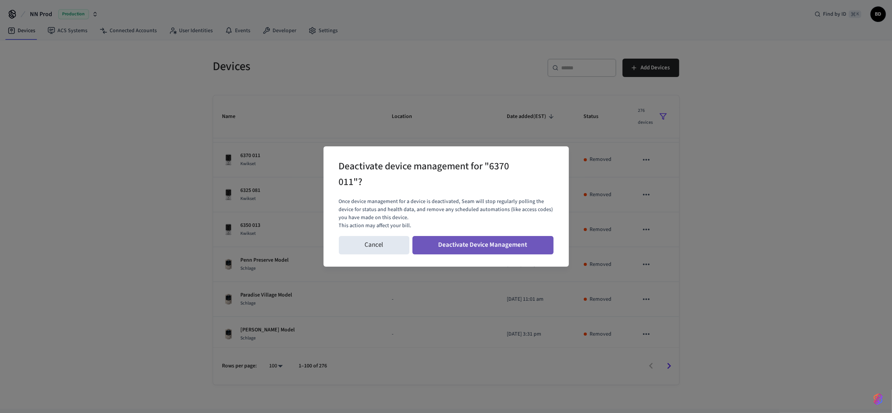
click at [535, 237] on button "Deactivate Device Management" at bounding box center [482, 245] width 141 height 18
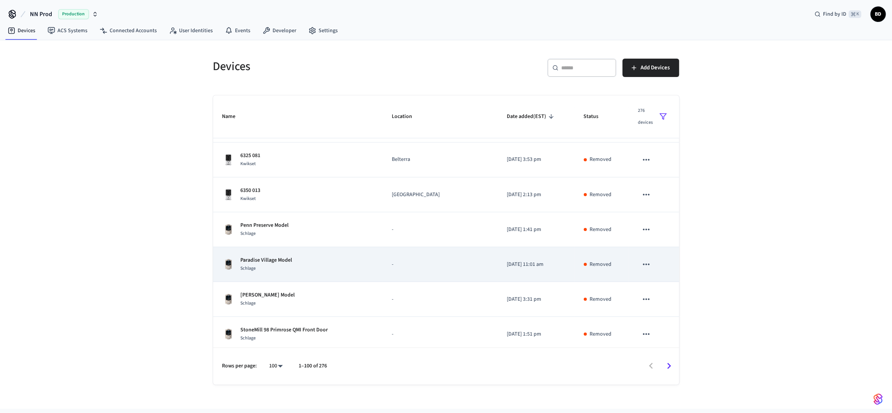
click at [642, 256] on button "sticky table" at bounding box center [646, 264] width 16 height 16
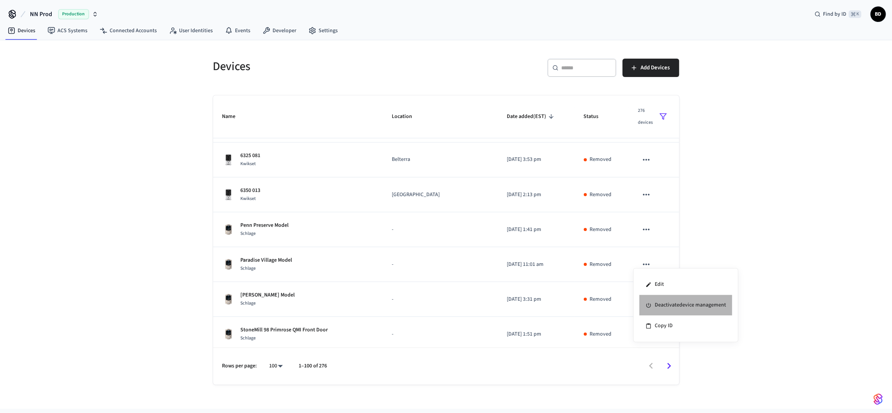
click at [657, 300] on li "Deactivate device management" at bounding box center [685, 305] width 93 height 21
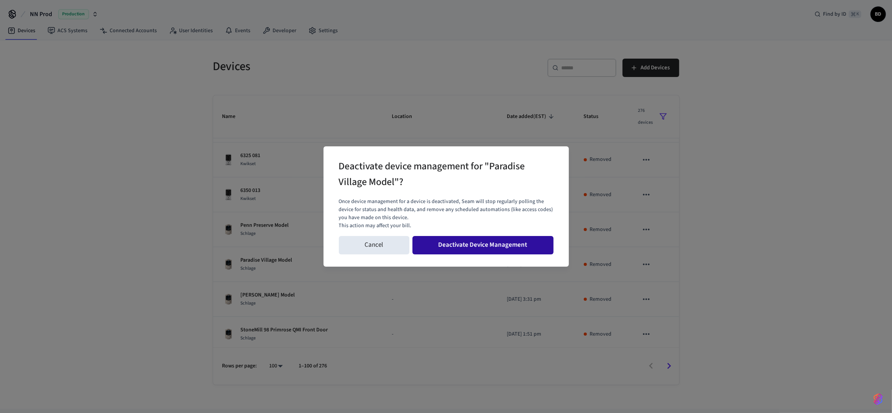
click at [510, 246] on button "Deactivate Device Management" at bounding box center [482, 245] width 141 height 18
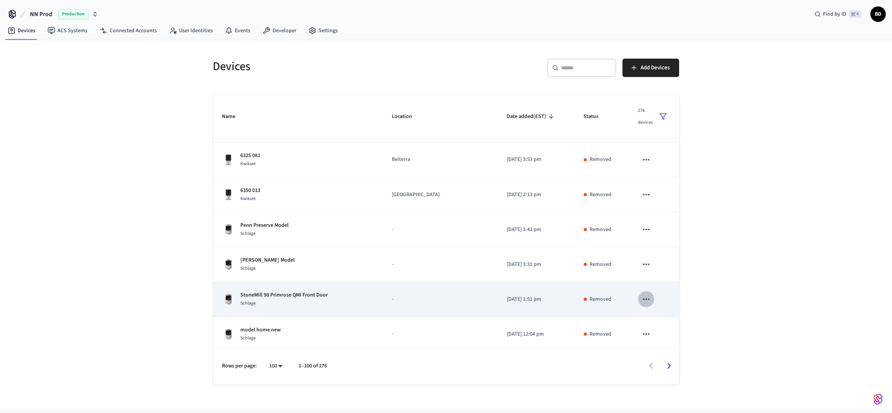
click at [641, 298] on icon "sticky table" at bounding box center [646, 299] width 10 height 10
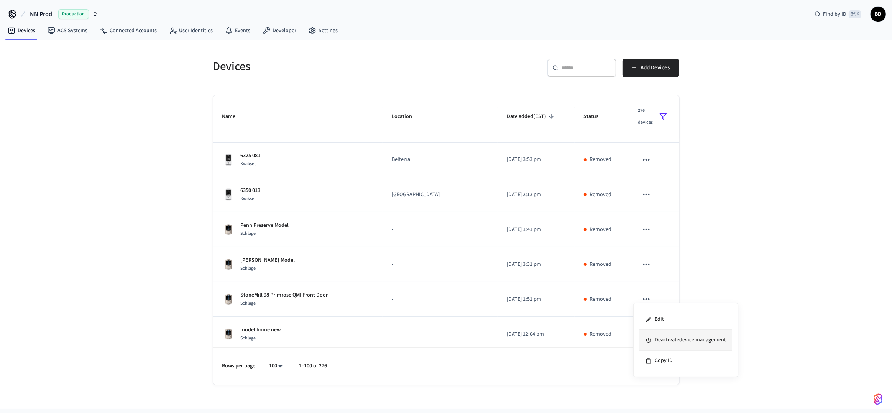
click at [660, 335] on li "Deactivate device management" at bounding box center [685, 340] width 93 height 21
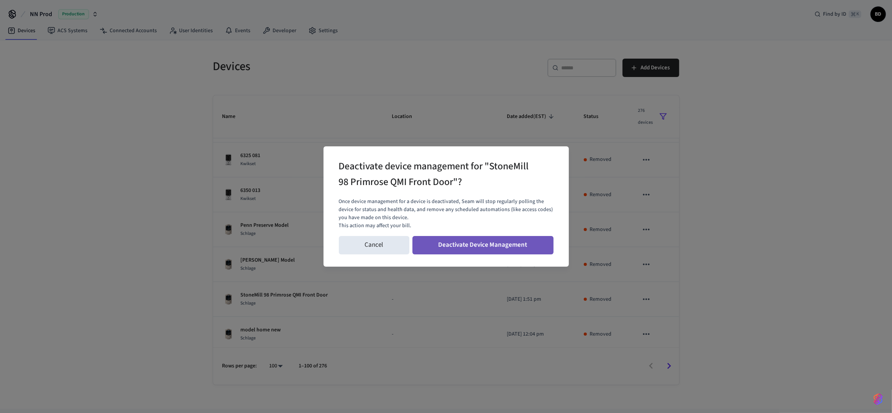
click at [498, 251] on button "Deactivate Device Management" at bounding box center [482, 245] width 141 height 18
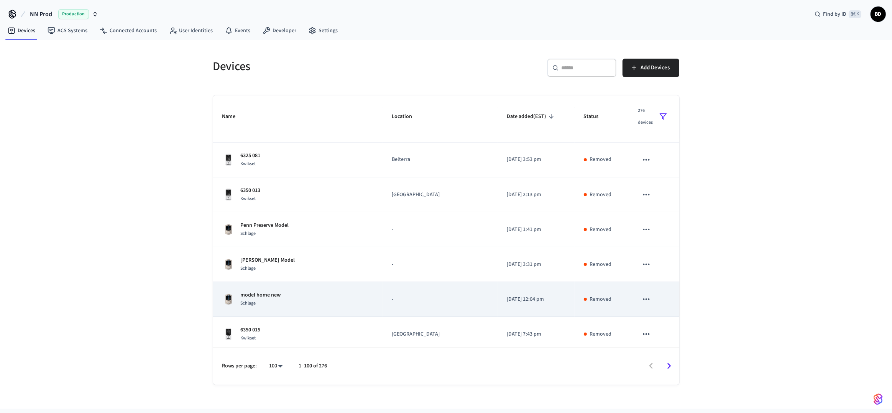
click at [643, 294] on icon "sticky table" at bounding box center [646, 299] width 10 height 10
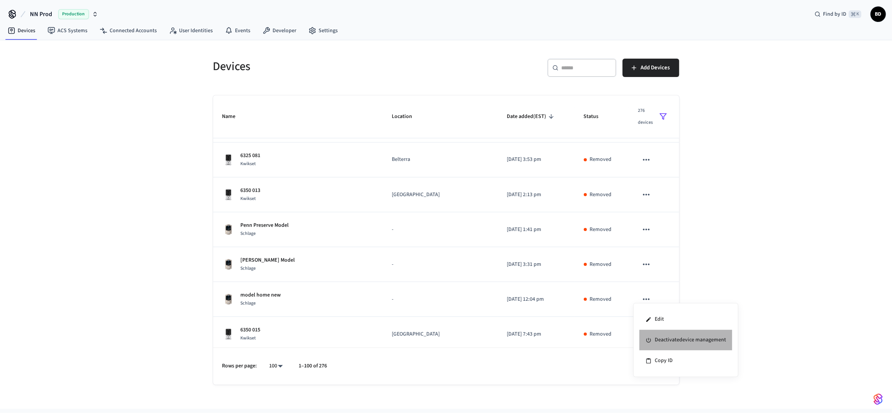
click at [667, 335] on li "Deactivate device management" at bounding box center [685, 340] width 93 height 21
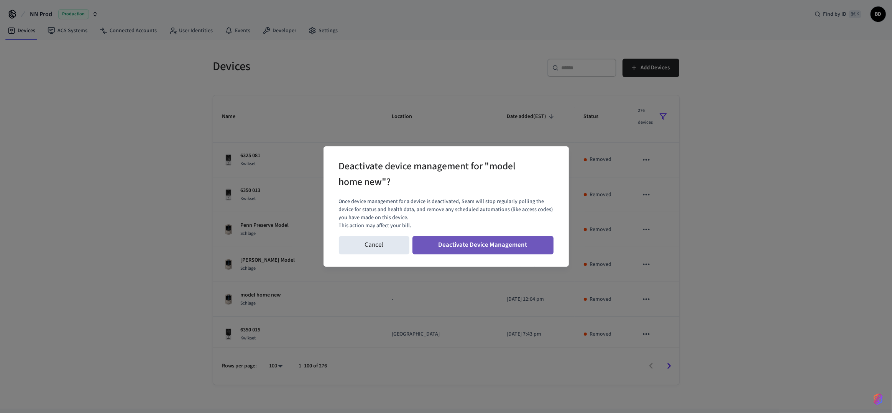
click at [498, 251] on button "Deactivate Device Management" at bounding box center [482, 245] width 141 height 18
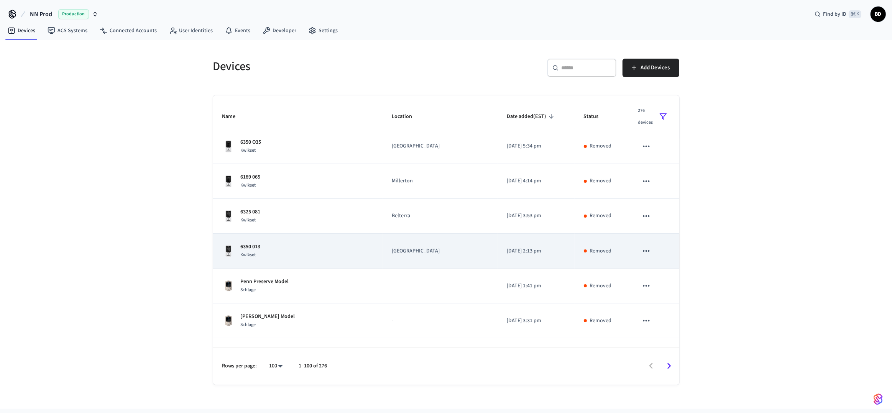
scroll to position [3094, 0]
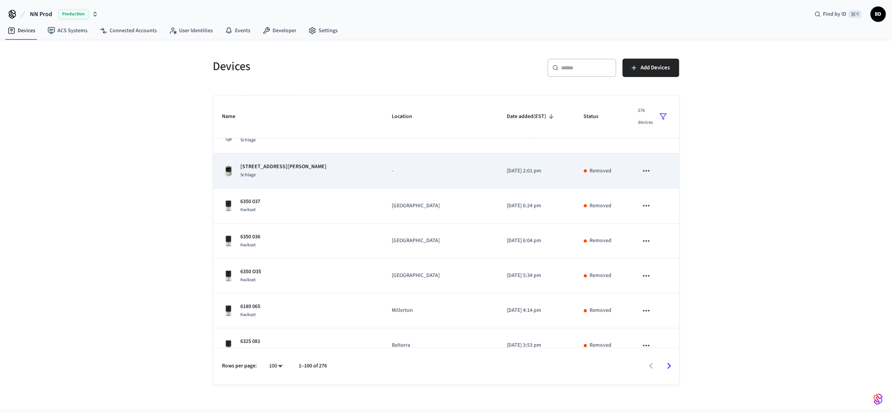
click at [641, 170] on icon "sticky table" at bounding box center [646, 171] width 10 height 10
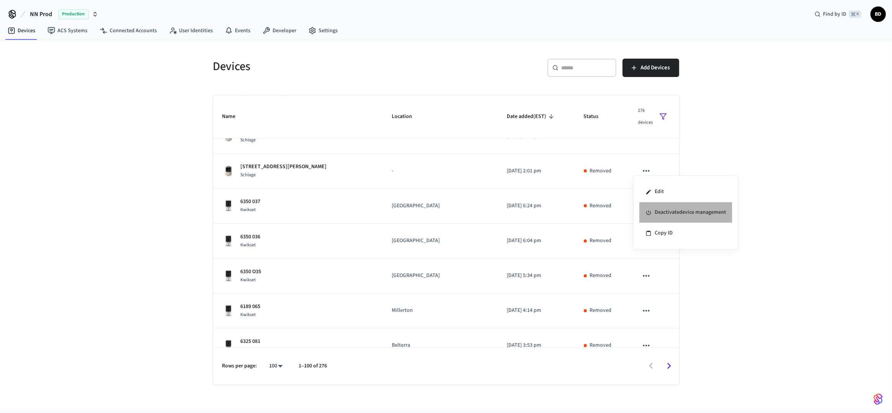
click at [658, 205] on li "Deactivate device management" at bounding box center [685, 212] width 93 height 21
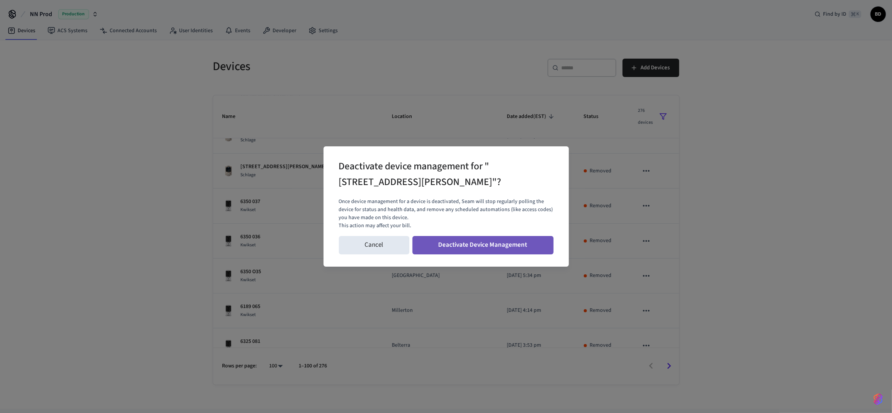
click at [522, 238] on button "Deactivate Device Management" at bounding box center [482, 245] width 141 height 18
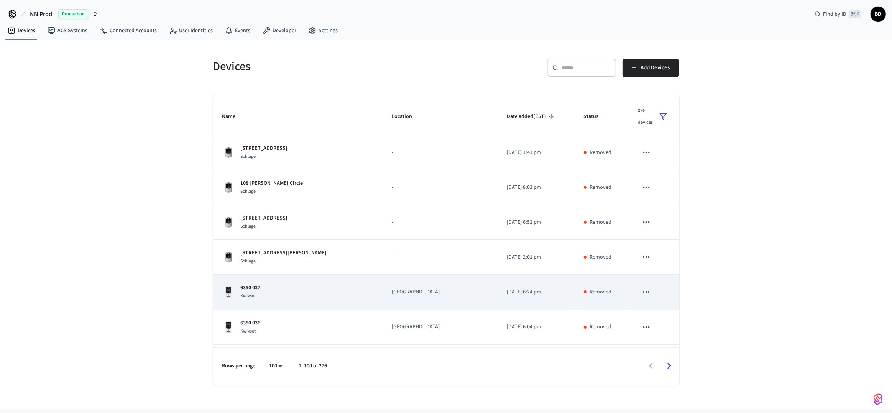
scroll to position [2938, 0]
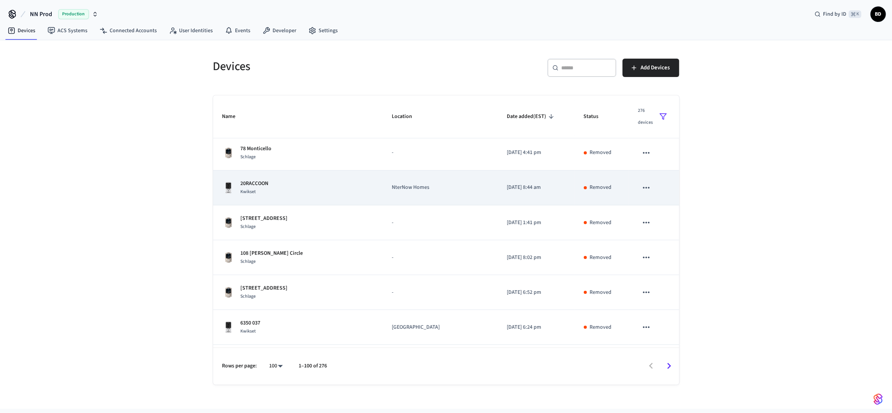
click at [638, 186] on button "sticky table" at bounding box center [646, 188] width 16 height 16
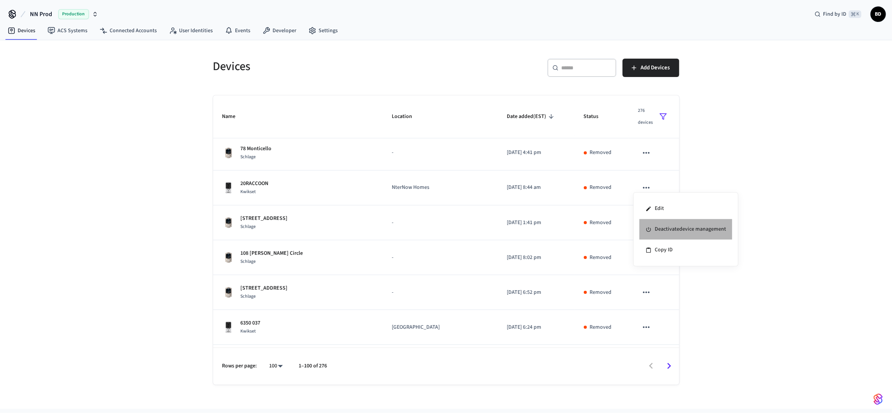
click at [648, 223] on li "Deactivate device management" at bounding box center [685, 229] width 93 height 21
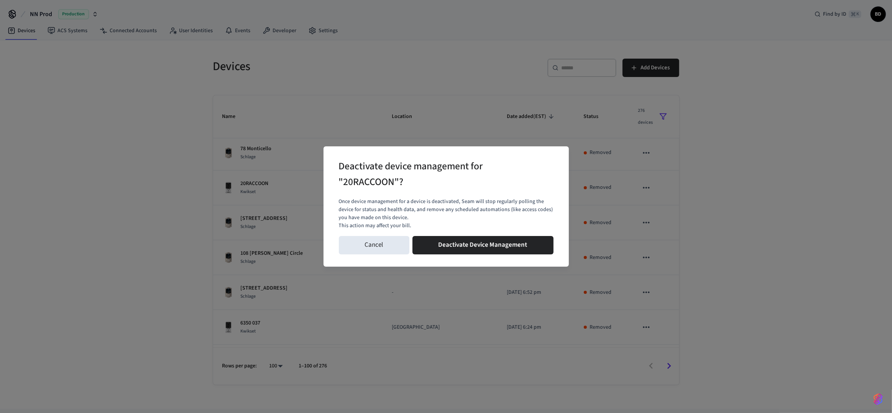
click at [535, 233] on div "Cancel Deactivate Device Management" at bounding box center [446, 245] width 215 height 25
click at [530, 243] on button "Deactivate Device Management" at bounding box center [482, 245] width 141 height 18
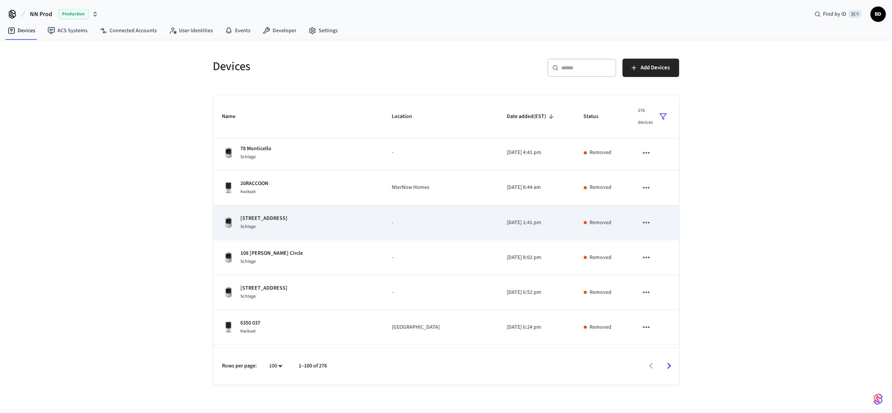
click at [646, 218] on button "sticky table" at bounding box center [646, 223] width 16 height 16
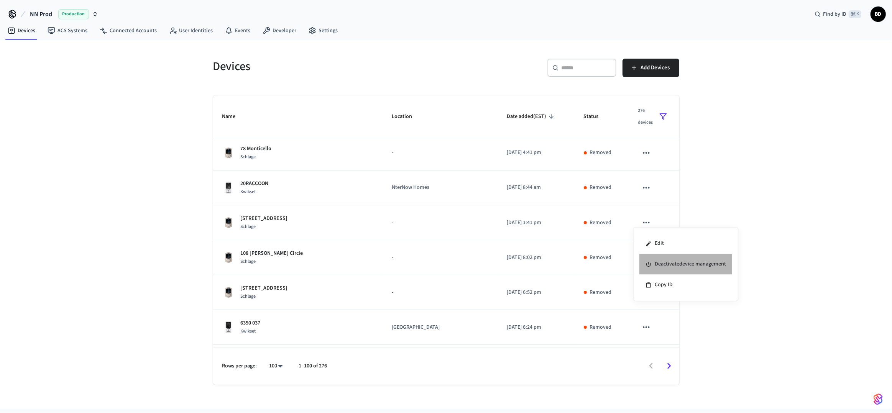
click at [657, 259] on li "Deactivate device management" at bounding box center [685, 264] width 93 height 21
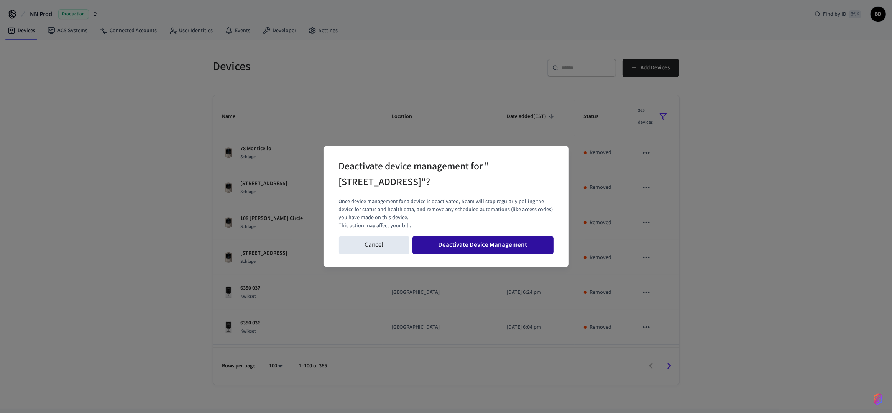
click at [532, 247] on button "Deactivate Device Management" at bounding box center [482, 245] width 141 height 18
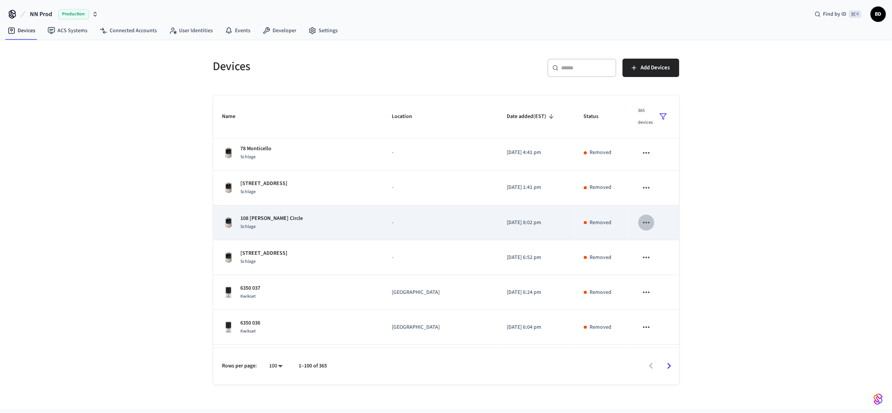
click at [643, 222] on icon "sticky table" at bounding box center [646, 223] width 7 height 2
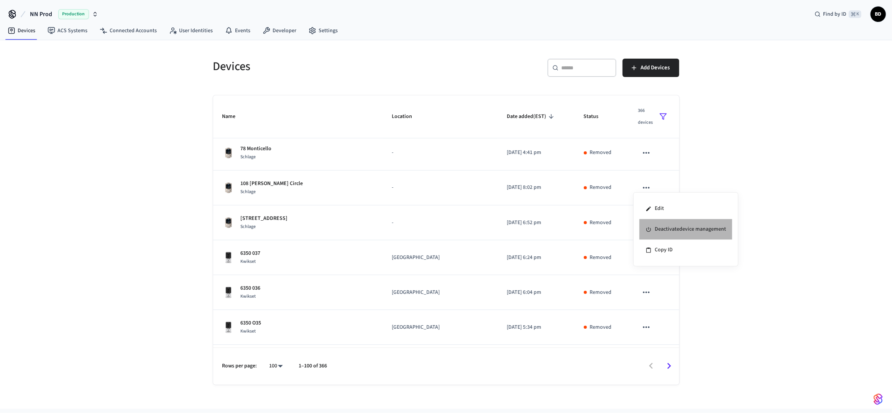
click at [652, 233] on li "Deactivate device management" at bounding box center [685, 229] width 93 height 21
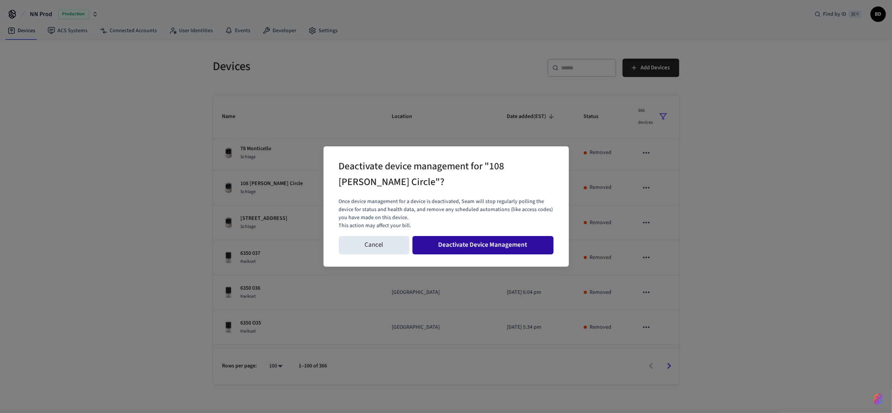
click at [543, 244] on button "Deactivate Device Management" at bounding box center [482, 245] width 141 height 18
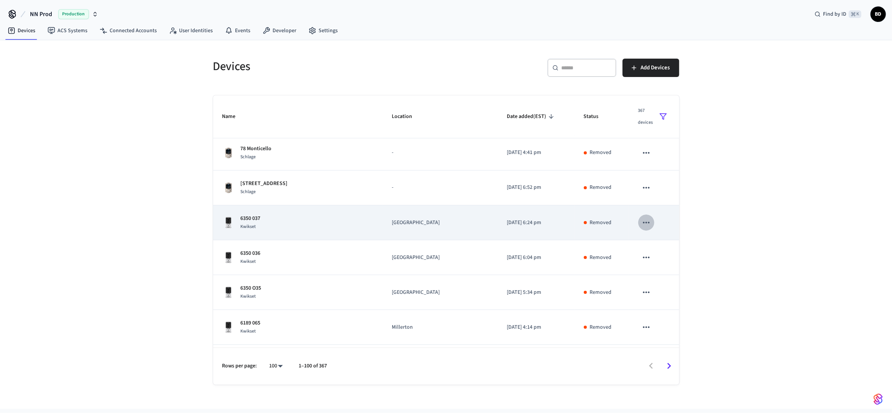
click at [641, 220] on icon "sticky table" at bounding box center [646, 223] width 10 height 10
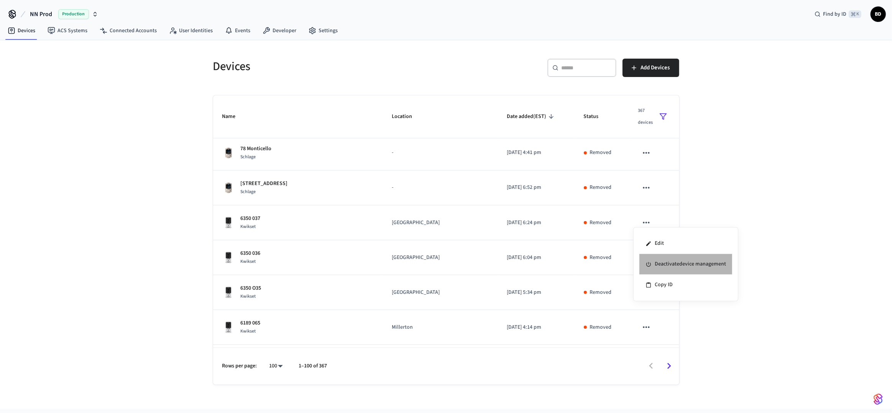
click at [663, 257] on li "Deactivate device management" at bounding box center [685, 264] width 93 height 21
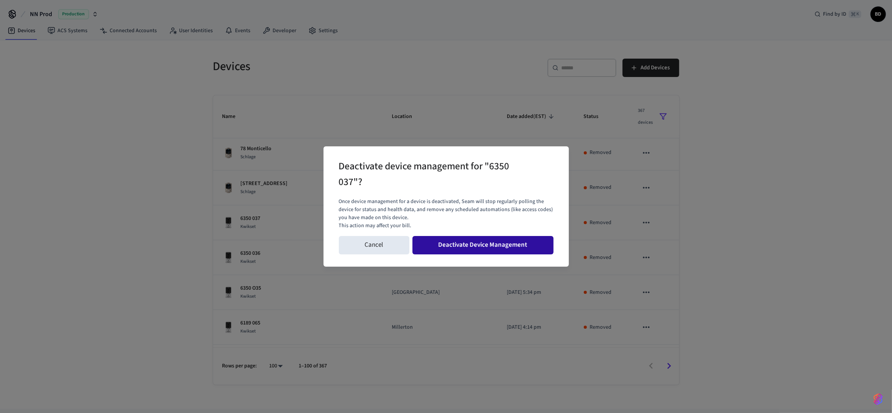
click at [527, 245] on button "Deactivate Device Management" at bounding box center [482, 245] width 141 height 18
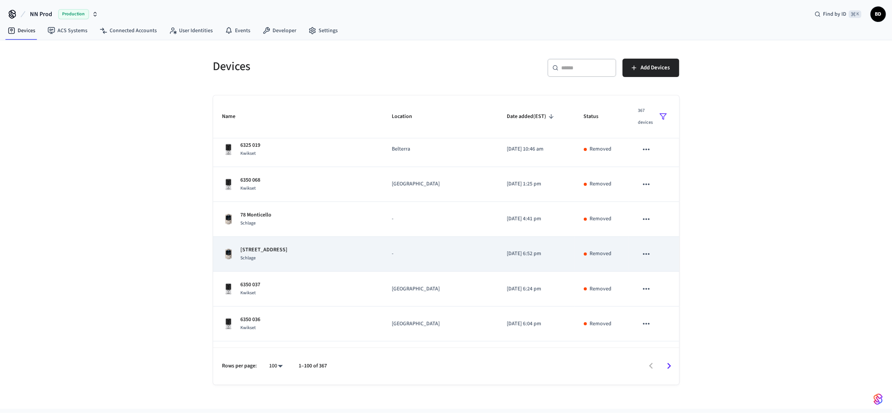
scroll to position [2704, 0]
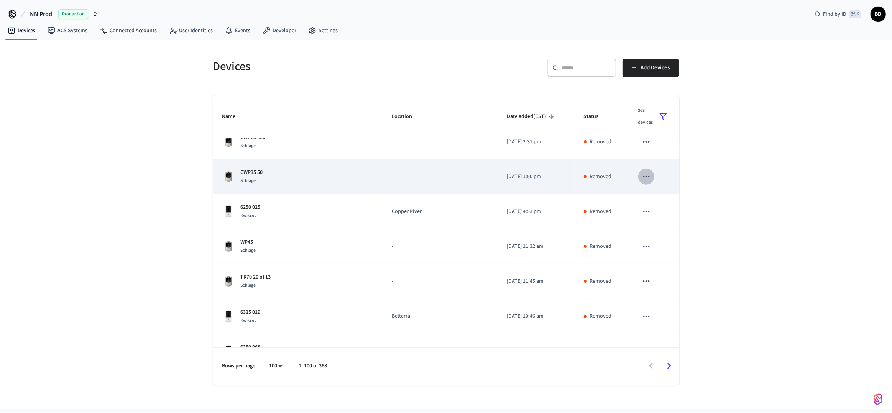
click at [646, 173] on button "sticky table" at bounding box center [646, 177] width 16 height 16
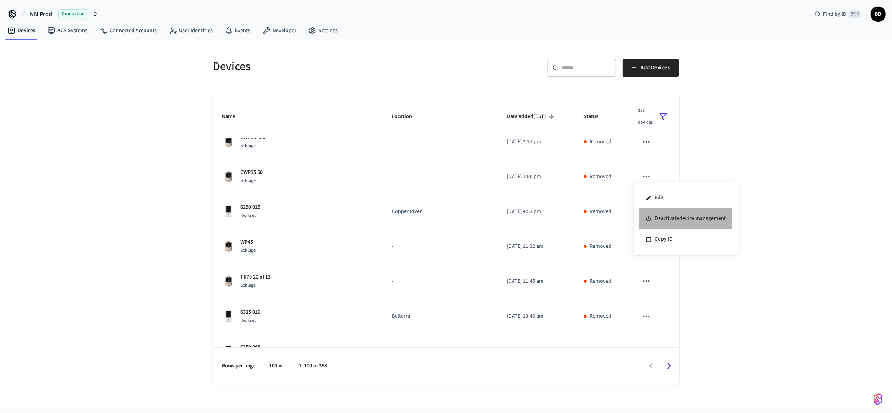
click at [658, 222] on li "Deactivate device management" at bounding box center [685, 218] width 93 height 21
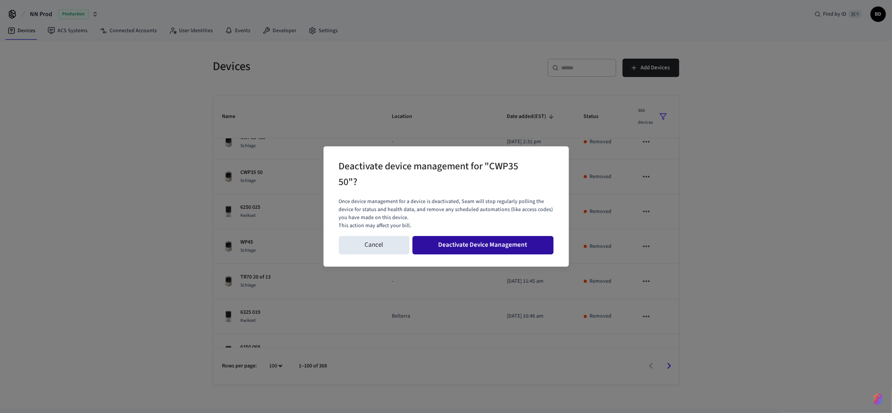
click at [513, 244] on button "Deactivate Device Management" at bounding box center [482, 245] width 141 height 18
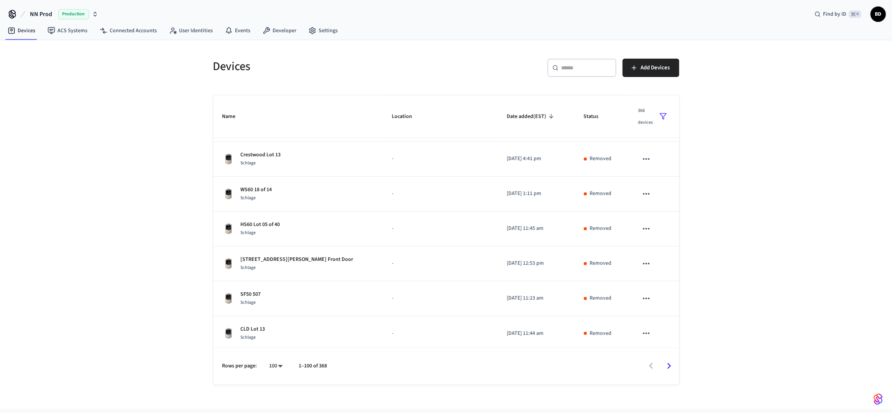
scroll to position [1558, 0]
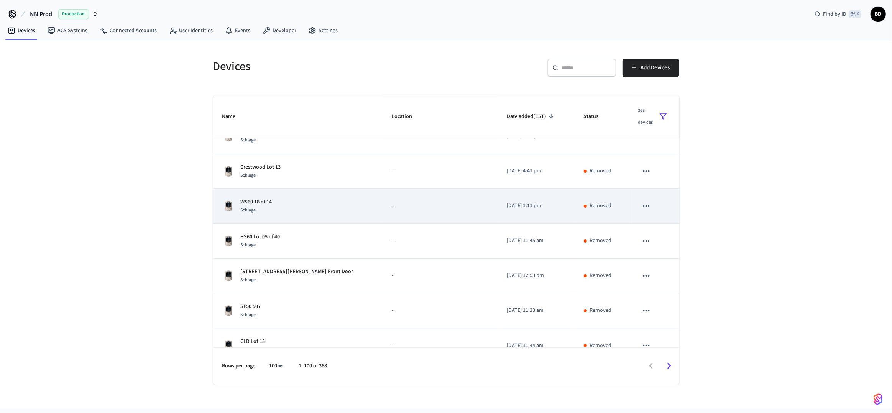
click at [644, 202] on icon "sticky table" at bounding box center [646, 206] width 10 height 10
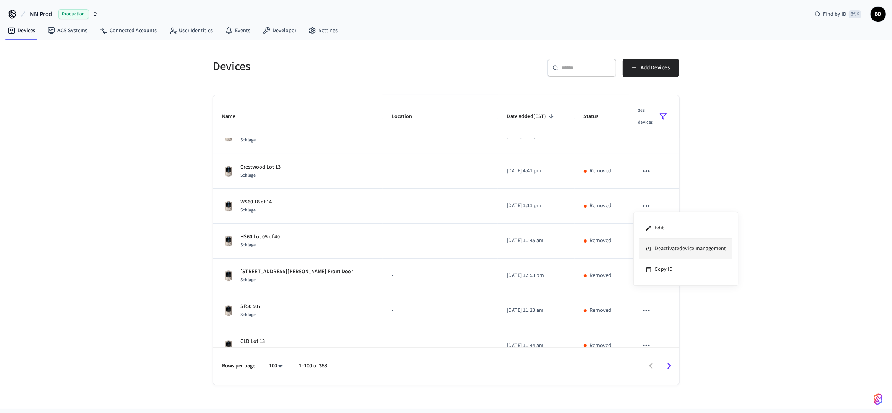
click at [673, 246] on li "Deactivate device management" at bounding box center [685, 249] width 93 height 21
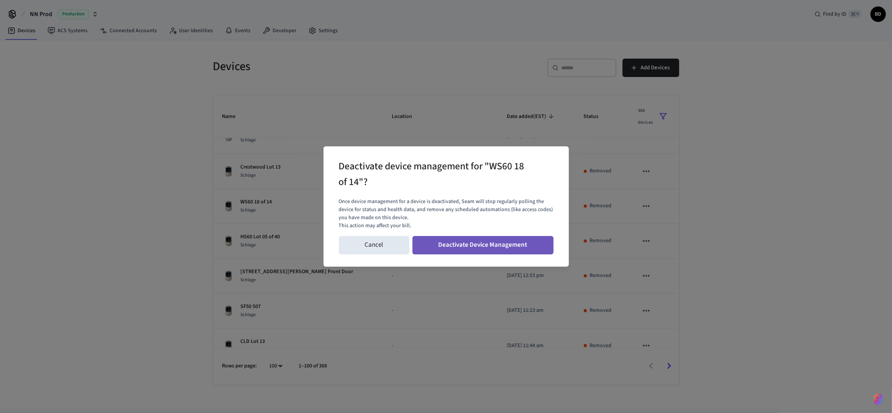
click at [541, 251] on button "Deactivate Device Management" at bounding box center [482, 245] width 141 height 18
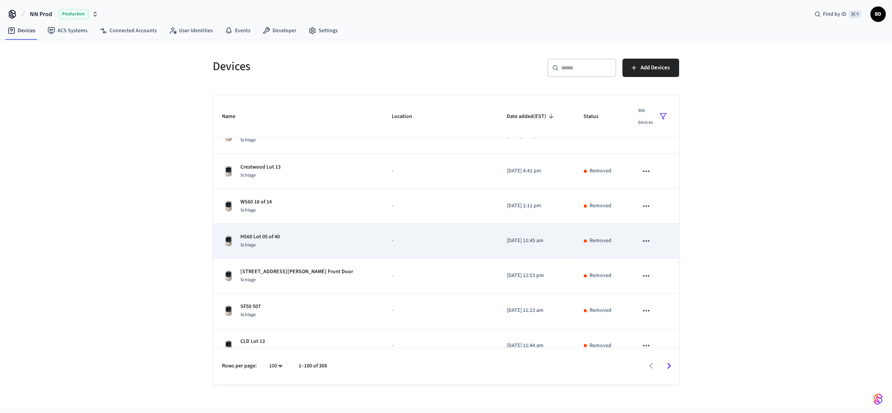
click at [643, 243] on icon "sticky table" at bounding box center [646, 241] width 10 height 10
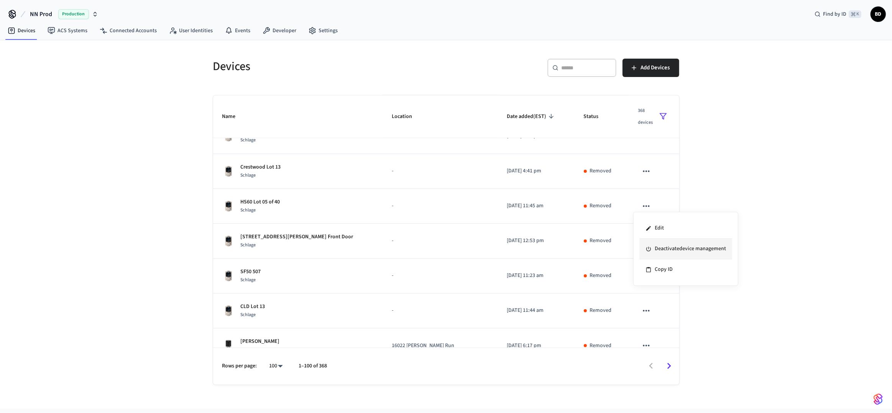
click at [657, 254] on li "Deactivate device management" at bounding box center [685, 249] width 93 height 21
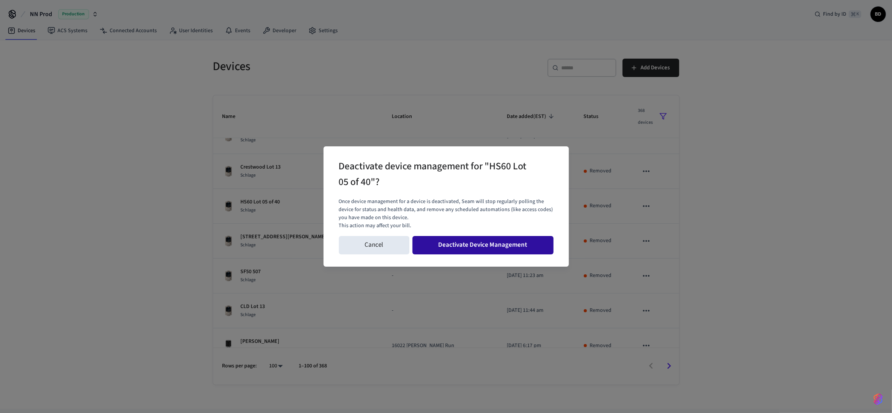
click at [537, 250] on button "Deactivate Device Management" at bounding box center [482, 245] width 141 height 18
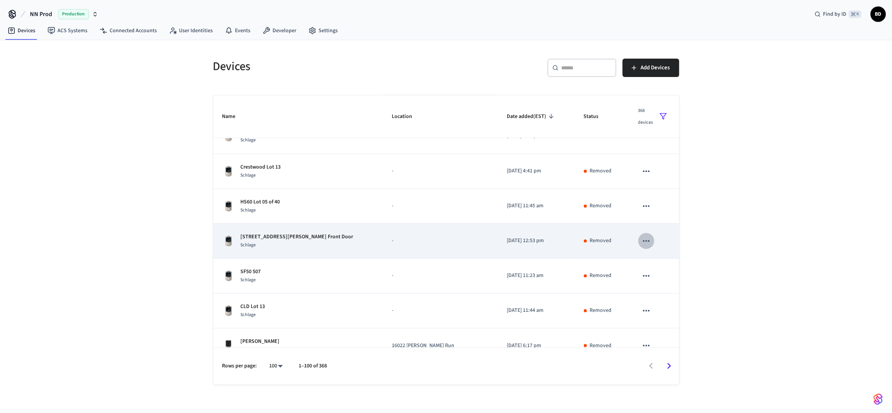
click at [642, 237] on icon "sticky table" at bounding box center [646, 241] width 10 height 10
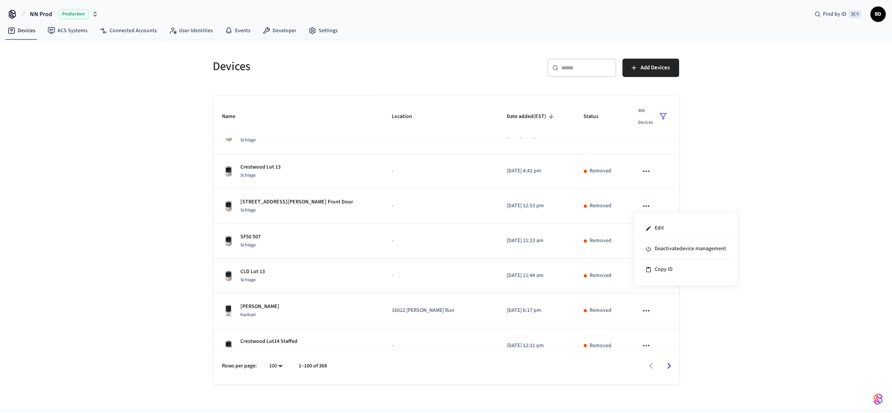
click at [663, 280] on div "Edit Deactivate device management Copy ID" at bounding box center [685, 249] width 105 height 74
click at [659, 250] on li "Deactivate device management" at bounding box center [685, 249] width 93 height 21
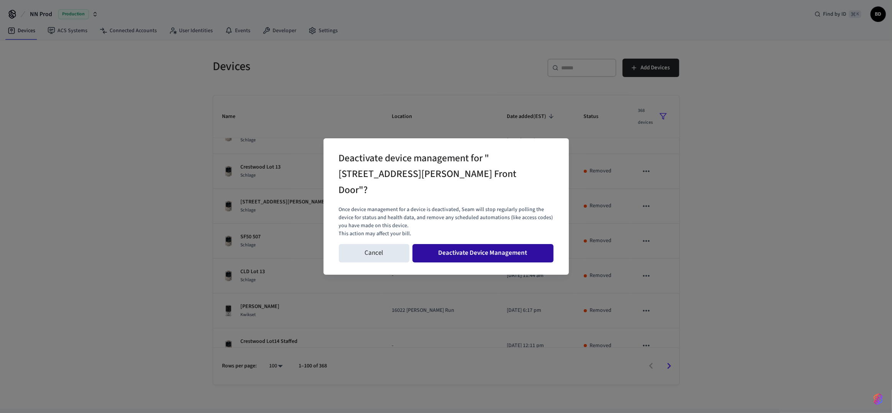
click at [548, 246] on button "Deactivate Device Management" at bounding box center [482, 253] width 141 height 18
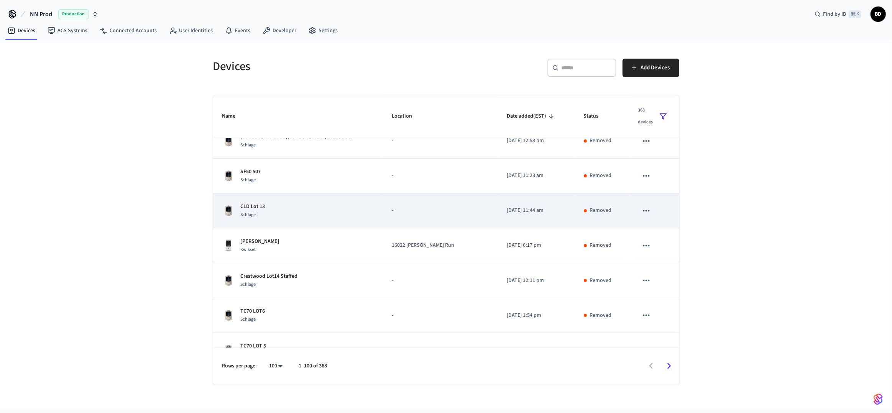
scroll to position [1639, 0]
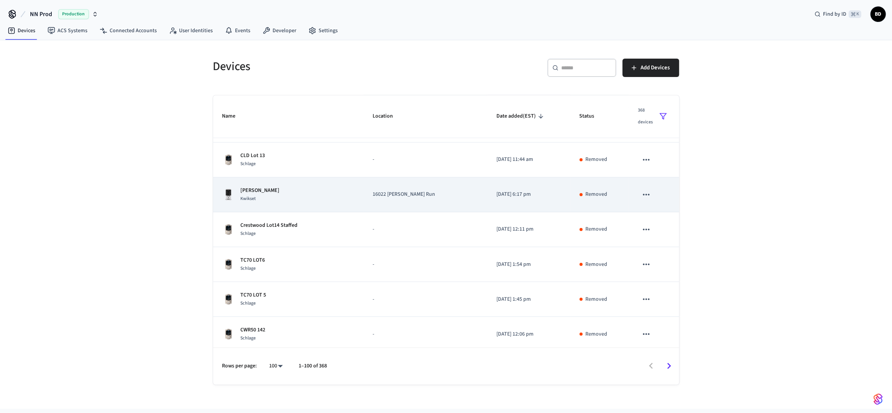
click at [641, 195] on icon "sticky table" at bounding box center [646, 195] width 10 height 10
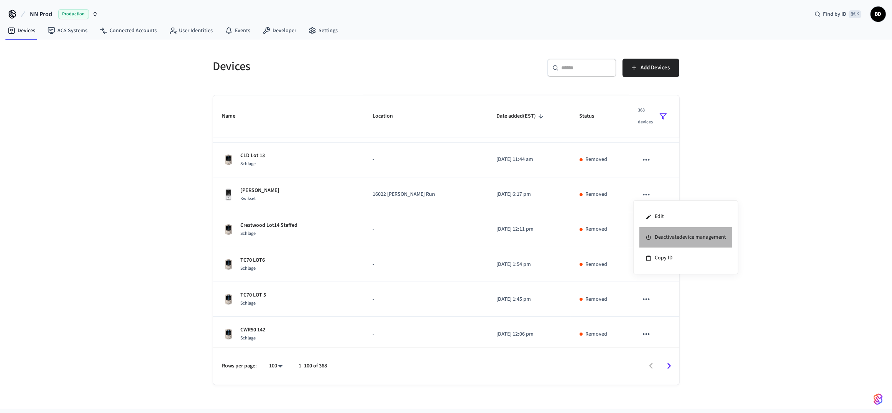
click at [657, 230] on li "Deactivate device management" at bounding box center [685, 237] width 93 height 21
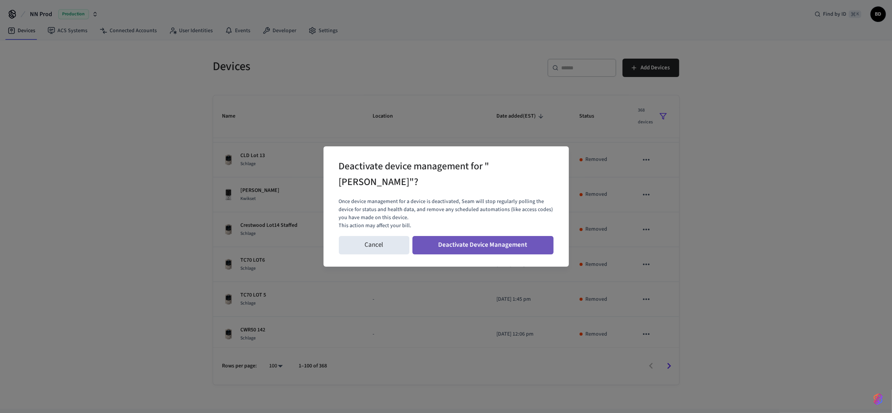
click at [500, 242] on button "Deactivate Device Management" at bounding box center [482, 245] width 141 height 18
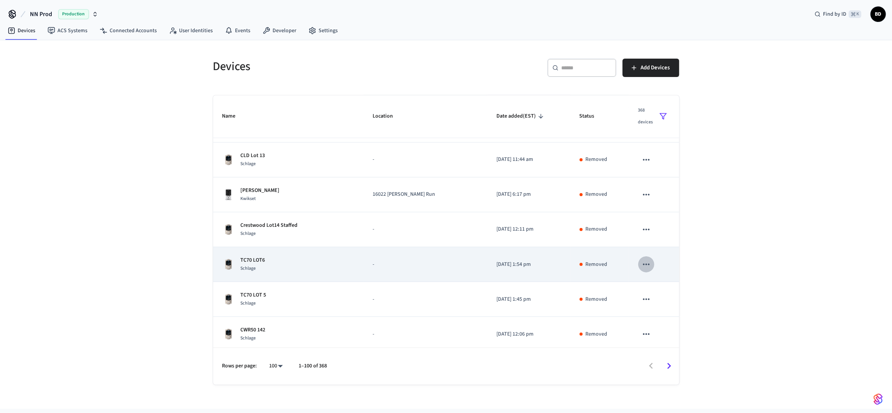
click at [641, 260] on icon "sticky table" at bounding box center [646, 264] width 10 height 10
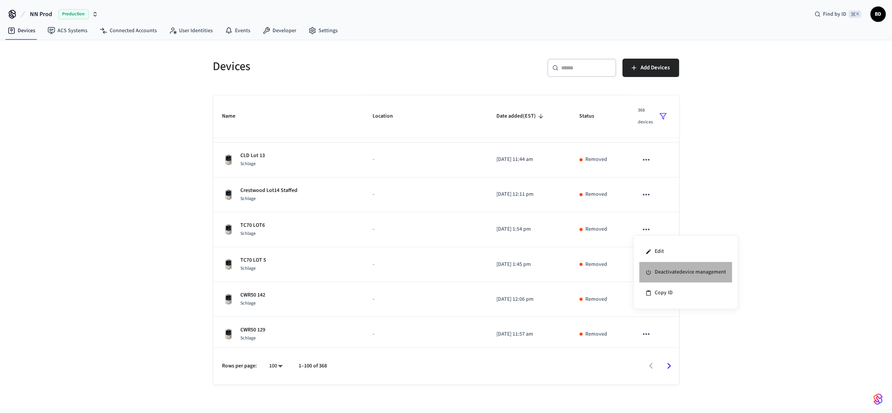
click at [664, 277] on li "Deactivate device management" at bounding box center [685, 272] width 93 height 21
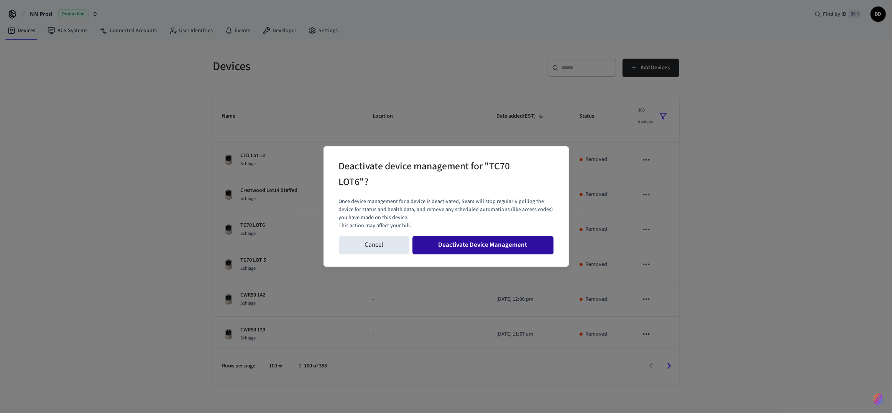
click at [524, 249] on button "Deactivate Device Management" at bounding box center [482, 245] width 141 height 18
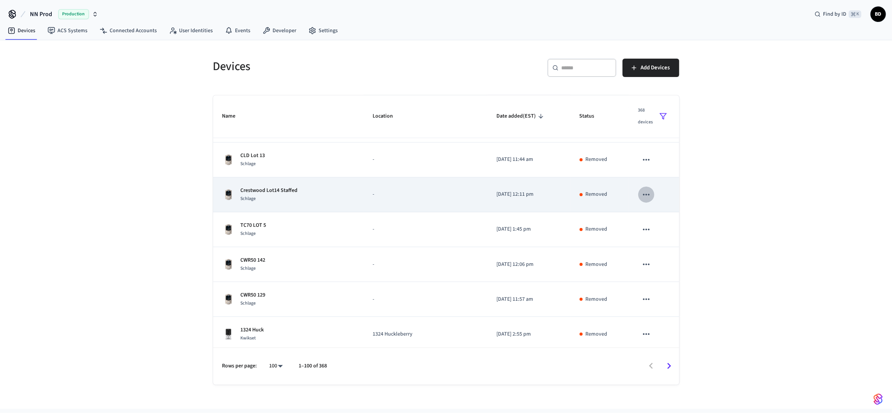
click at [644, 191] on icon "sticky table" at bounding box center [646, 195] width 10 height 10
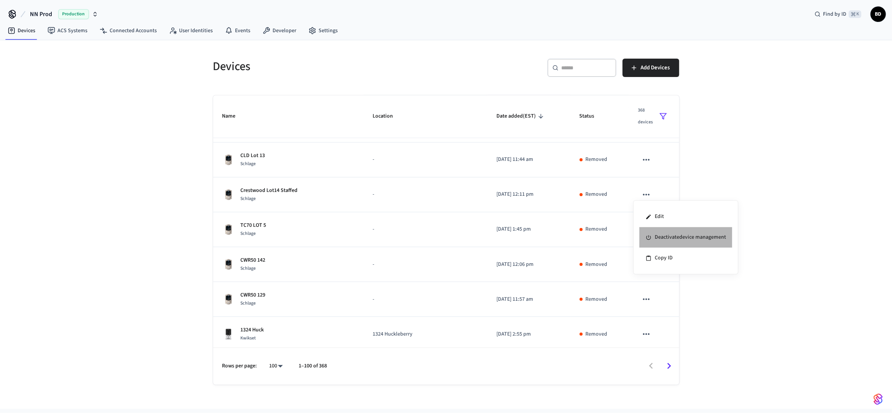
click at [650, 229] on li "Deactivate device management" at bounding box center [685, 237] width 93 height 21
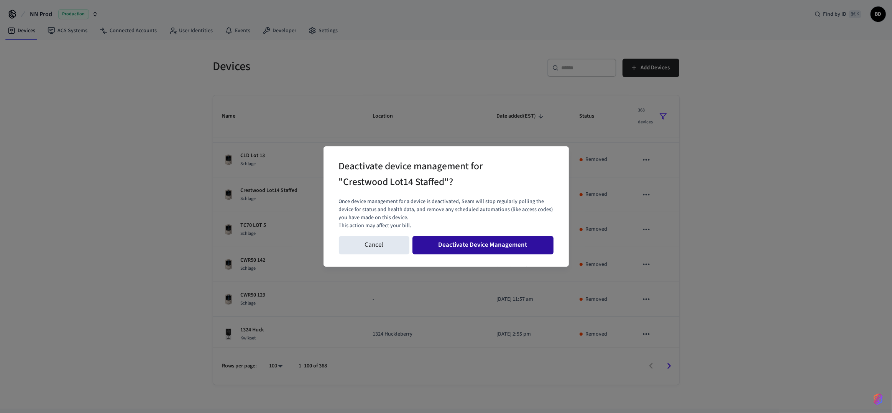
click at [505, 237] on button "Deactivate Device Management" at bounding box center [482, 245] width 141 height 18
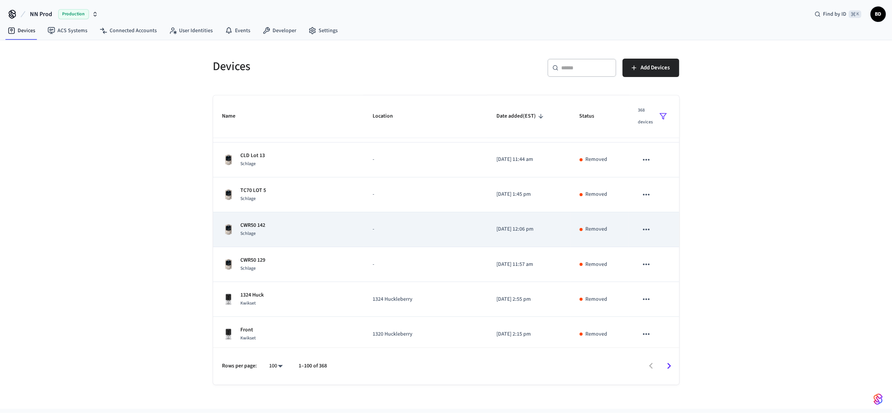
click at [644, 231] on icon "sticky table" at bounding box center [646, 230] width 10 height 10
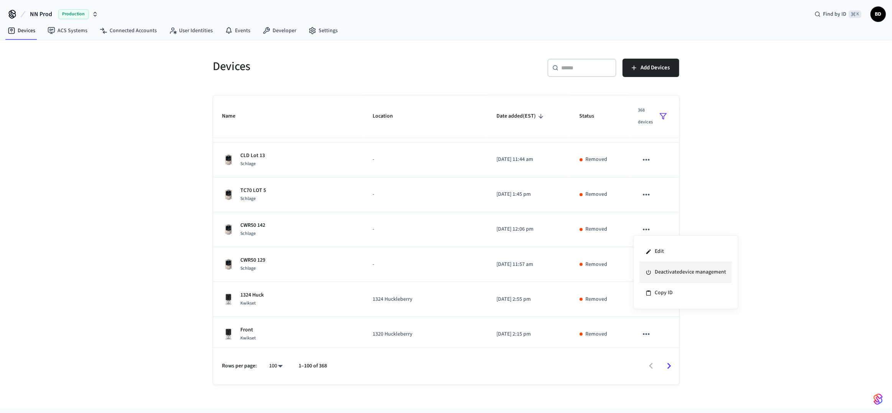
click at [667, 271] on li "Deactivate device management" at bounding box center [685, 272] width 93 height 21
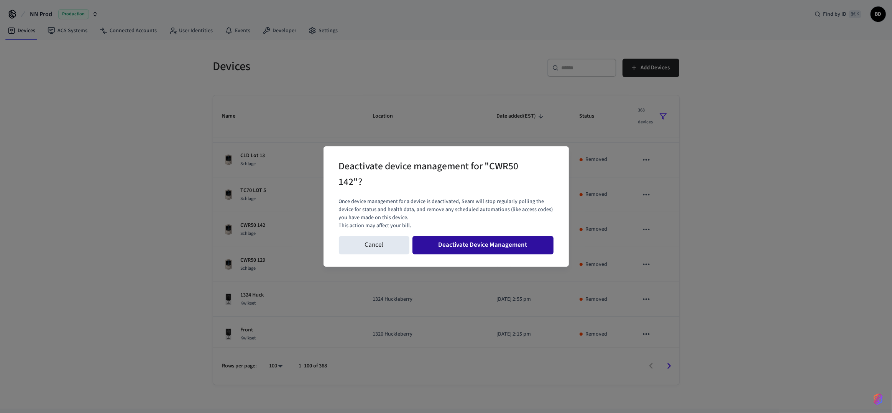
click at [518, 253] on button "Deactivate Device Management" at bounding box center [482, 245] width 141 height 18
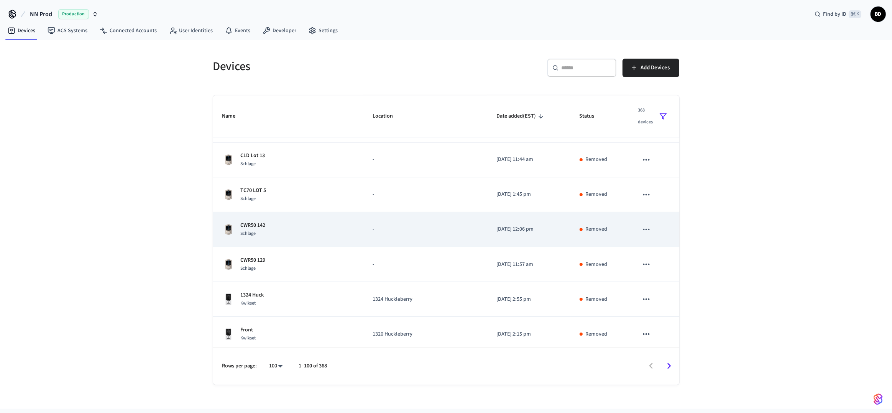
scroll to position [1706, 0]
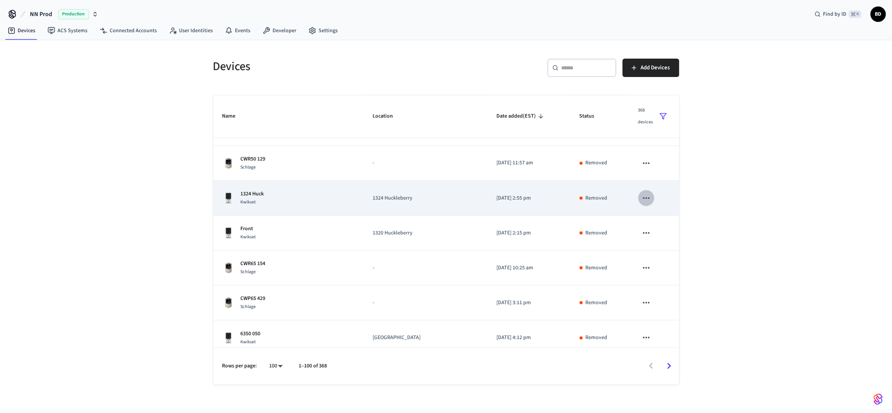
click at [641, 199] on icon "sticky table" at bounding box center [646, 198] width 10 height 10
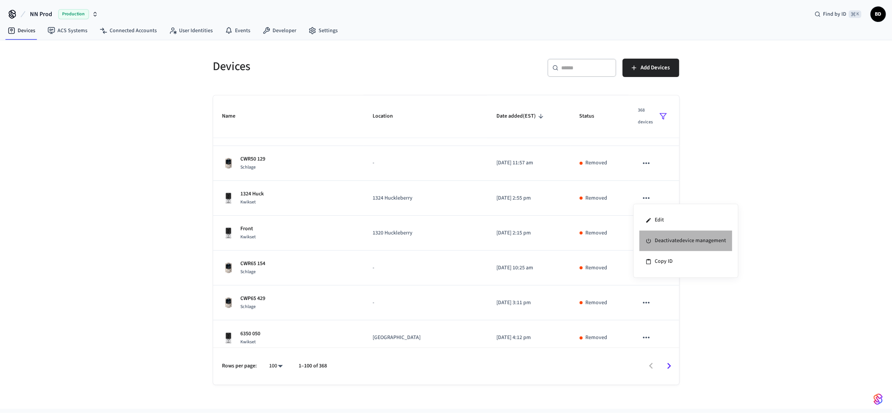
click at [664, 242] on li "Deactivate device management" at bounding box center [685, 241] width 93 height 21
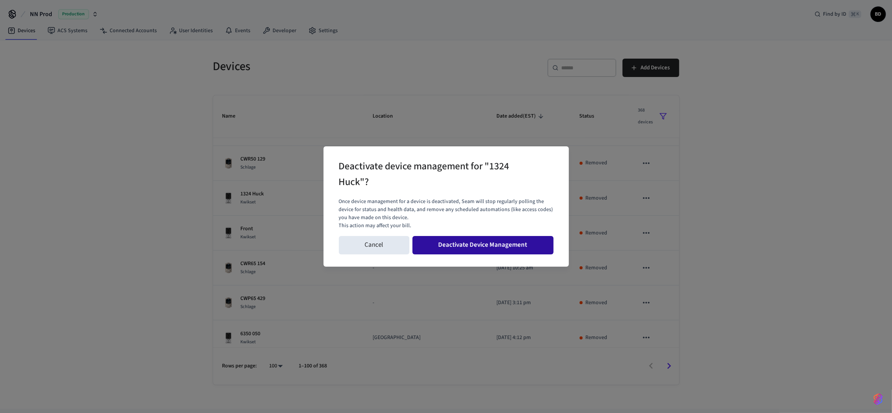
click at [482, 237] on button "Deactivate Device Management" at bounding box center [482, 245] width 141 height 18
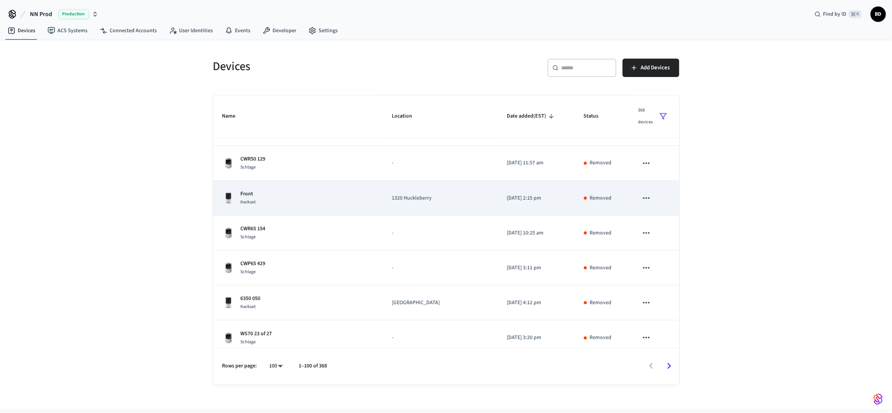
click at [642, 194] on icon "sticky table" at bounding box center [646, 198] width 10 height 10
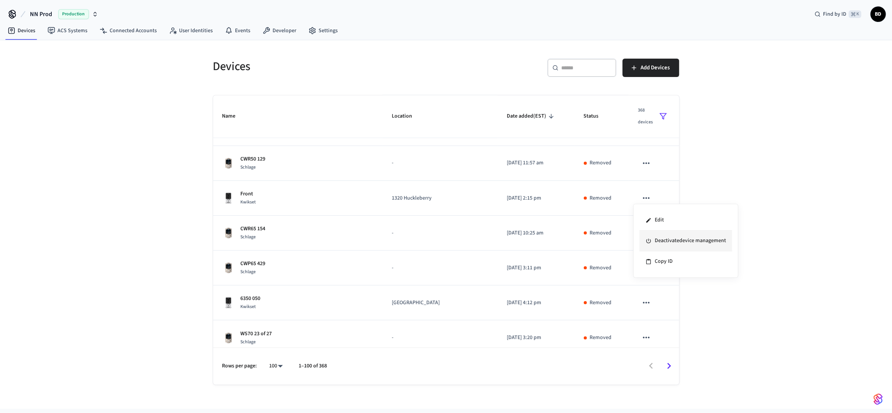
click at [662, 233] on li "Deactivate device management" at bounding box center [685, 241] width 93 height 21
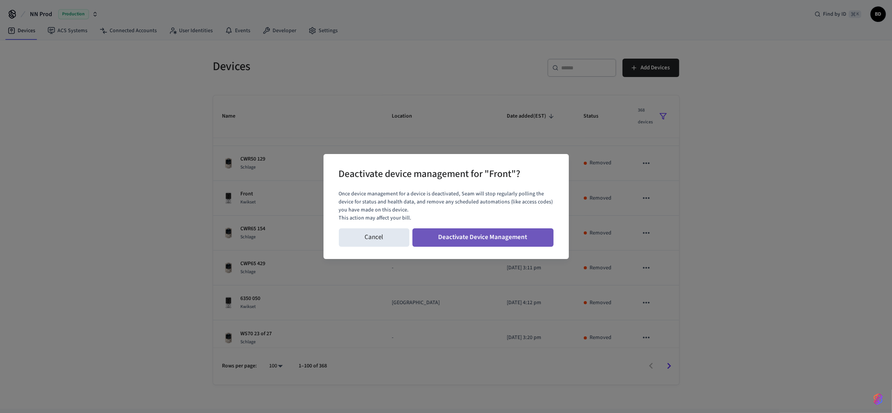
click at [508, 237] on button "Deactivate Device Management" at bounding box center [482, 237] width 141 height 18
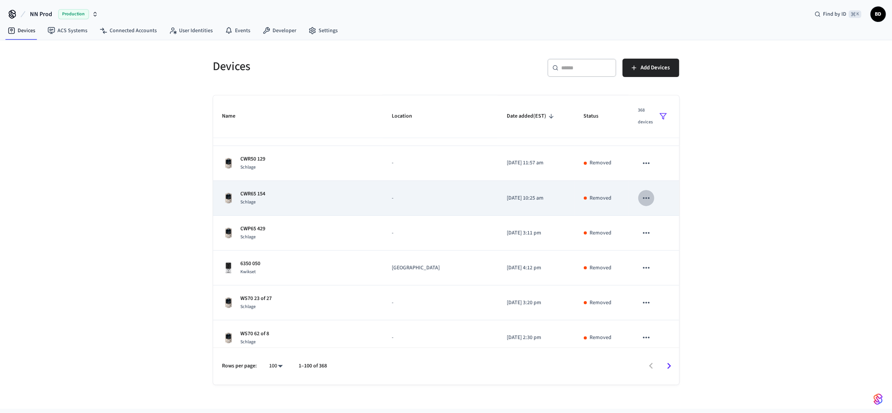
click at [646, 193] on button "sticky table" at bounding box center [646, 198] width 16 height 16
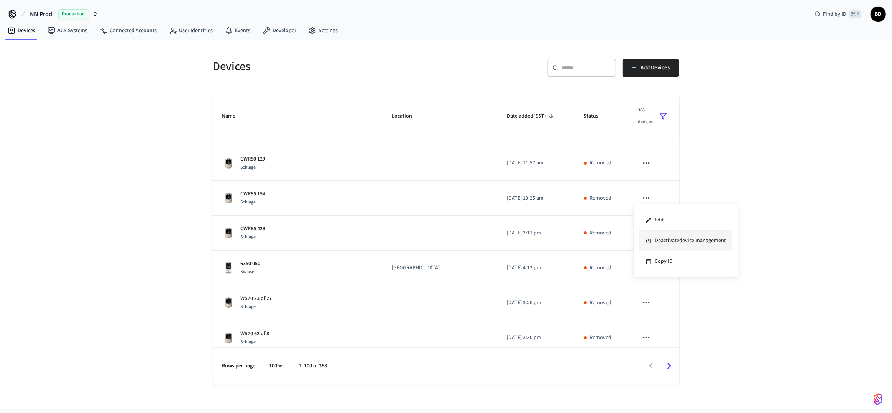
click at [663, 233] on li "Deactivate device management" at bounding box center [685, 241] width 93 height 21
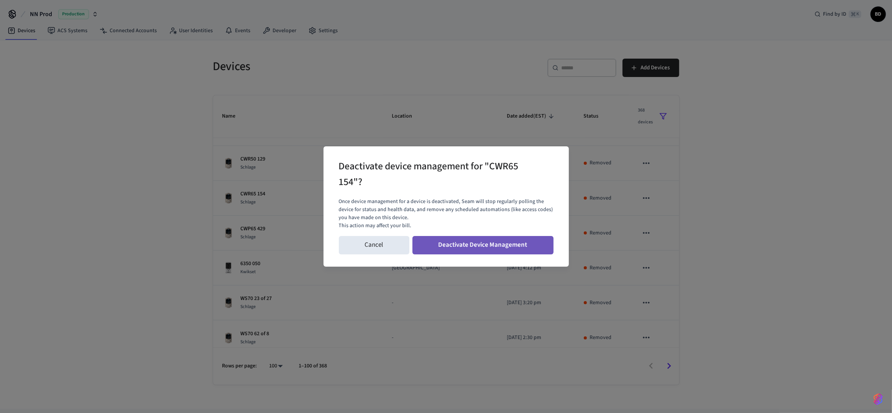
click at [538, 244] on button "Deactivate Device Management" at bounding box center [482, 245] width 141 height 18
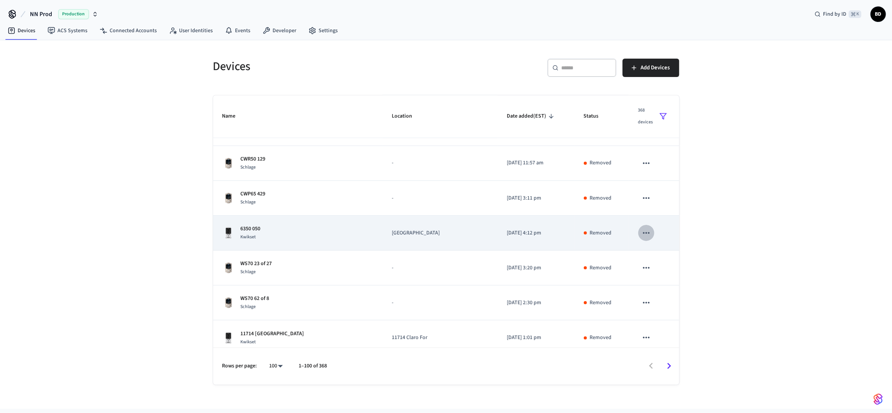
click at [641, 229] on icon "sticky table" at bounding box center [646, 233] width 10 height 10
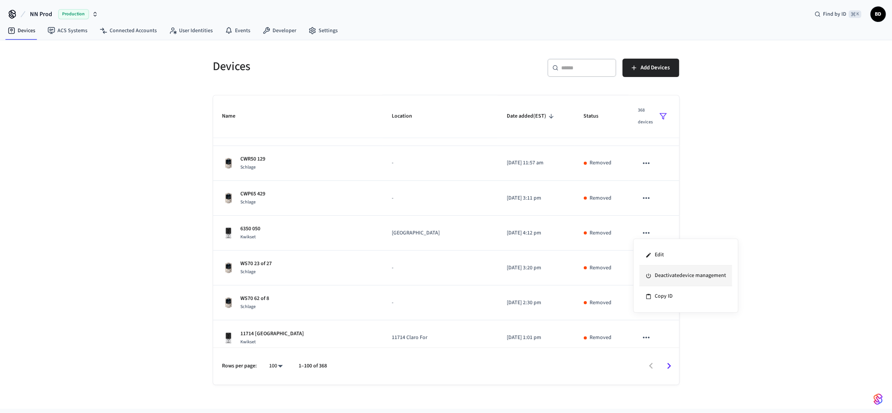
click at [648, 269] on li "Deactivate device management" at bounding box center [685, 276] width 93 height 21
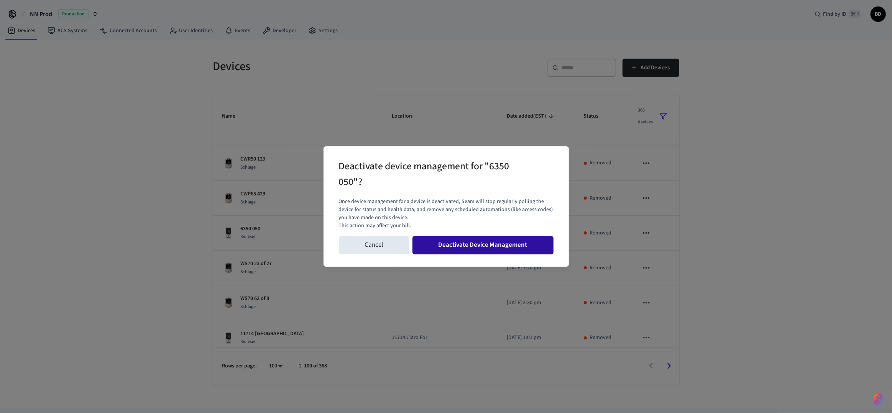
click at [528, 247] on button "Deactivate Device Management" at bounding box center [482, 245] width 141 height 18
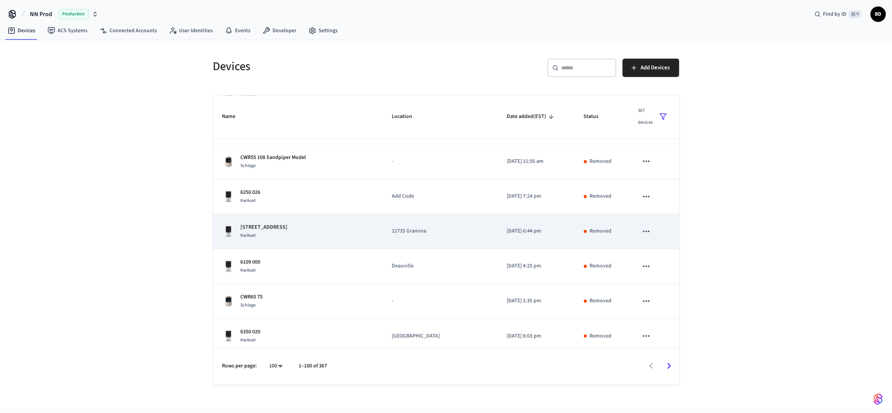
scroll to position [1847, 0]
click at [641, 230] on icon "sticky table" at bounding box center [646, 231] width 10 height 10
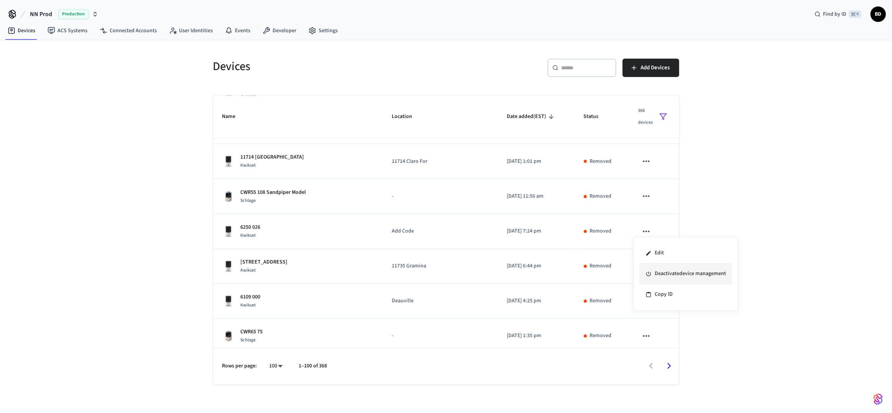
click at [656, 271] on li "Deactivate device management" at bounding box center [685, 274] width 93 height 21
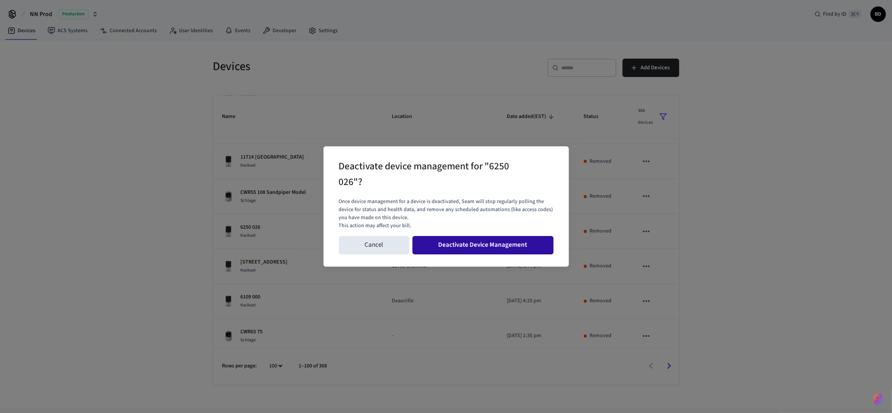
click at [494, 244] on button "Deactivate Device Management" at bounding box center [482, 245] width 141 height 18
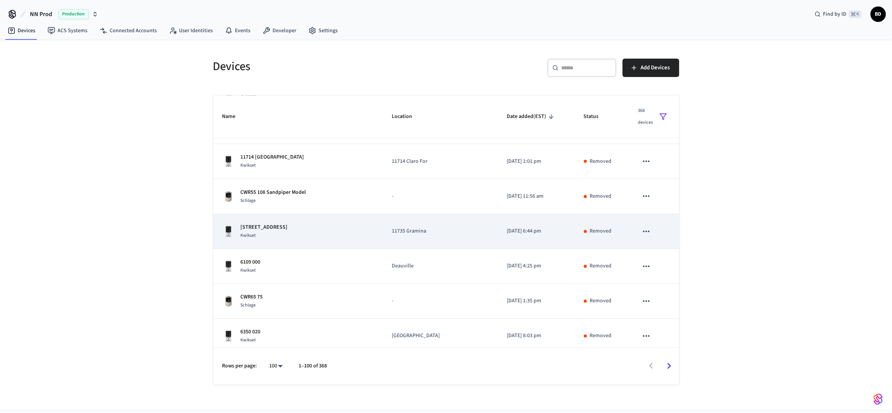
click at [641, 227] on icon "sticky table" at bounding box center [646, 231] width 10 height 10
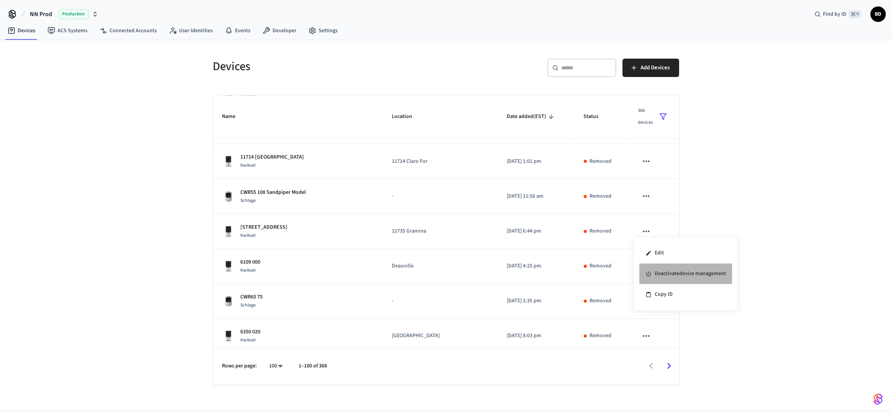
click at [647, 271] on icon at bounding box center [648, 274] width 6 height 6
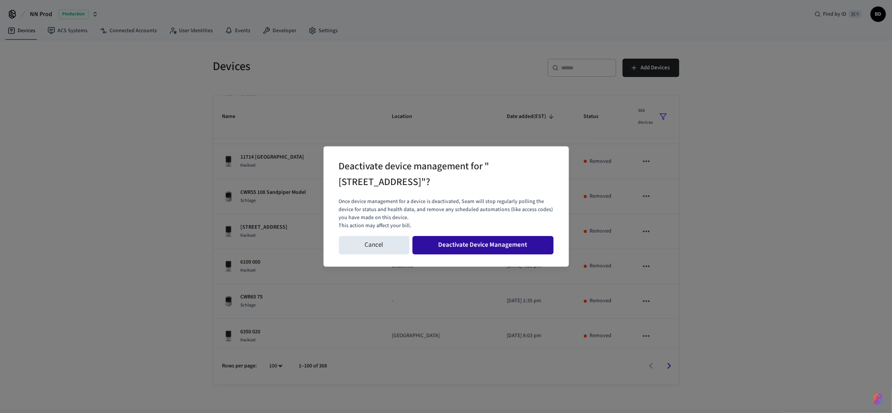
click at [511, 248] on button "Deactivate Device Management" at bounding box center [482, 245] width 141 height 18
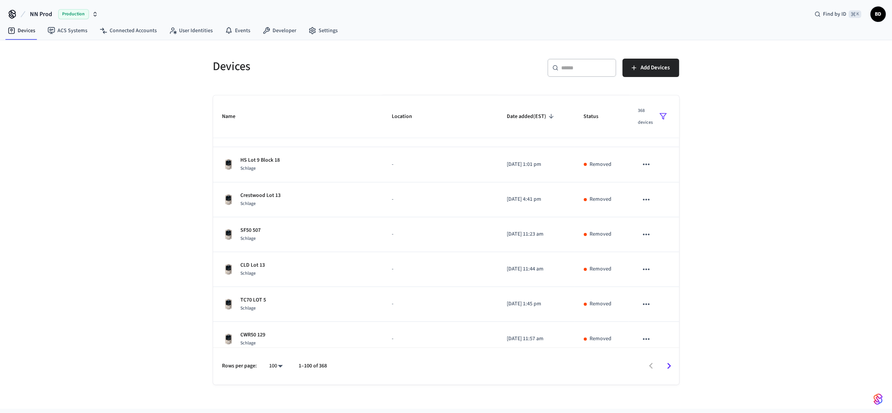
scroll to position [1529, 0]
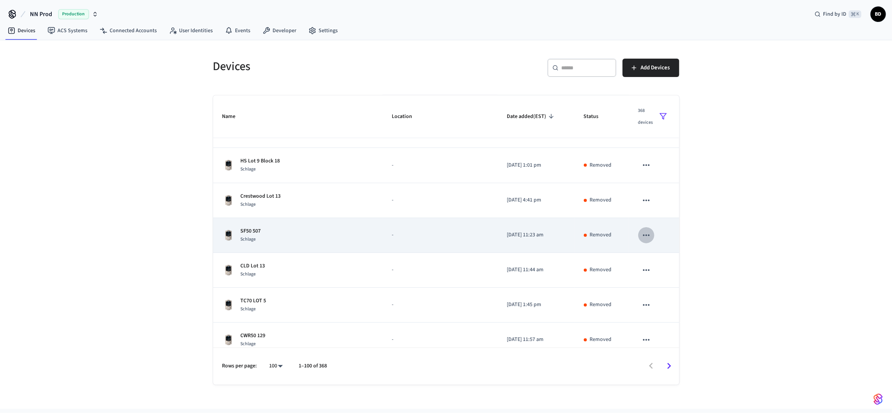
click at [641, 235] on icon "sticky table" at bounding box center [646, 235] width 10 height 10
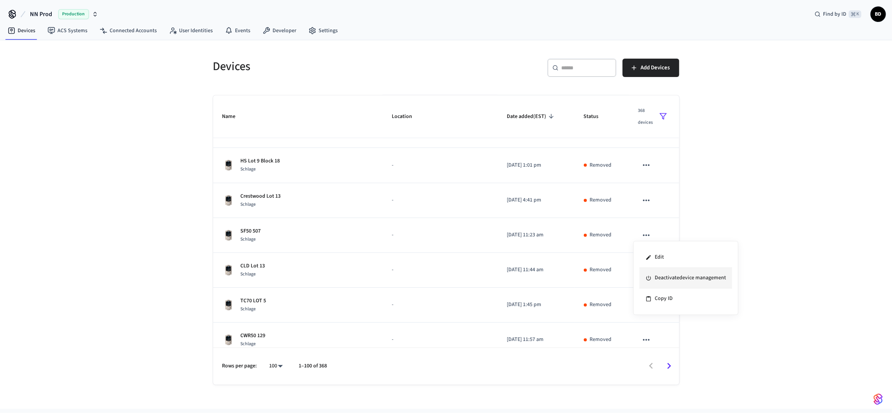
click at [668, 274] on li "Deactivate device management" at bounding box center [685, 278] width 93 height 21
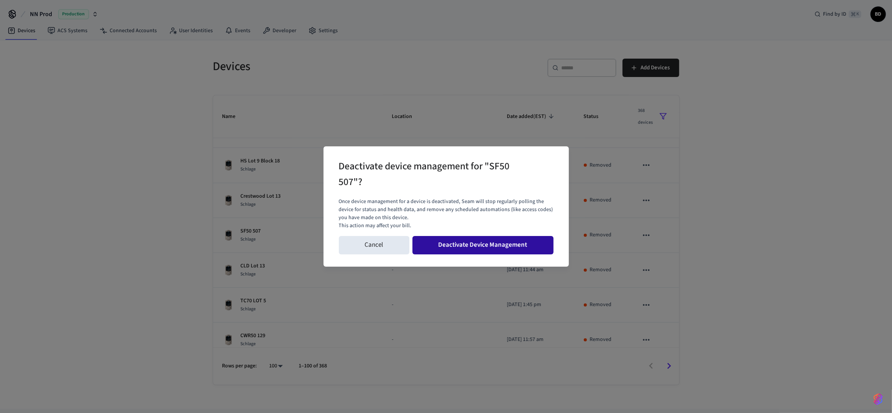
click at [540, 249] on button "Deactivate Device Management" at bounding box center [482, 245] width 141 height 18
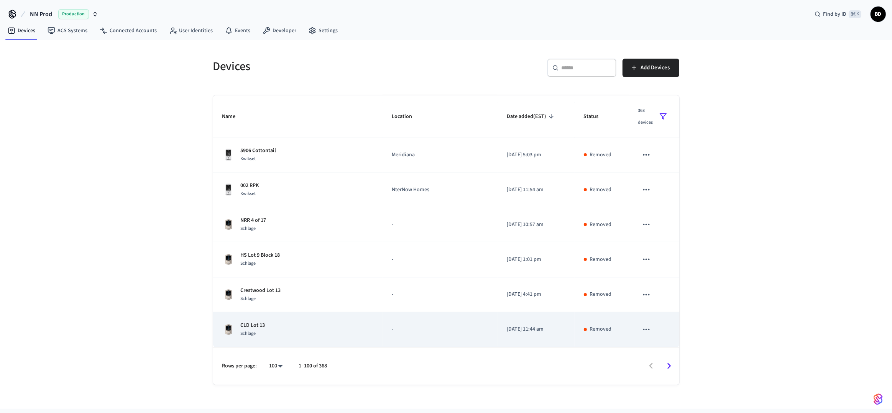
scroll to position [1426, 0]
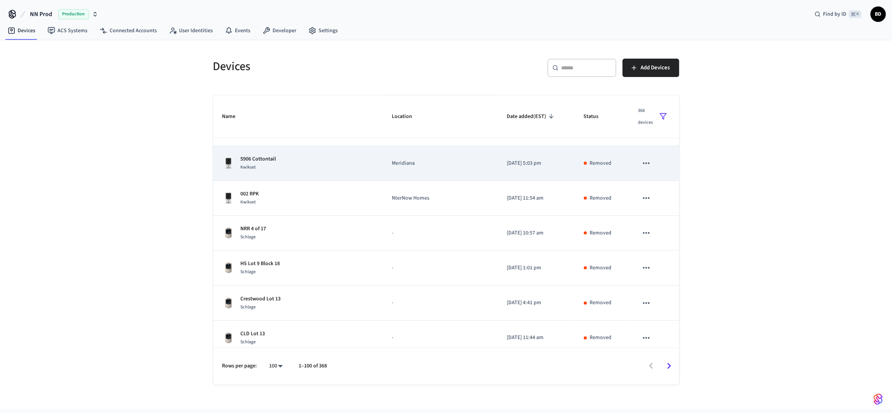
click at [646, 163] on icon "sticky table" at bounding box center [646, 163] width 10 height 10
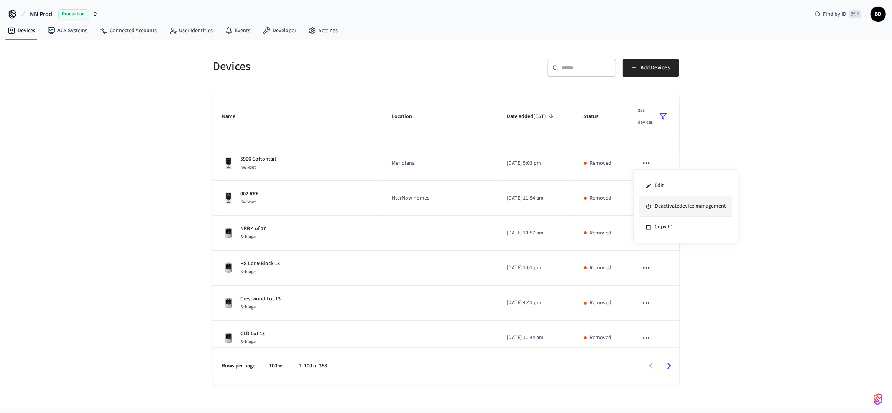
click at [656, 204] on li "Deactivate device management" at bounding box center [685, 206] width 93 height 21
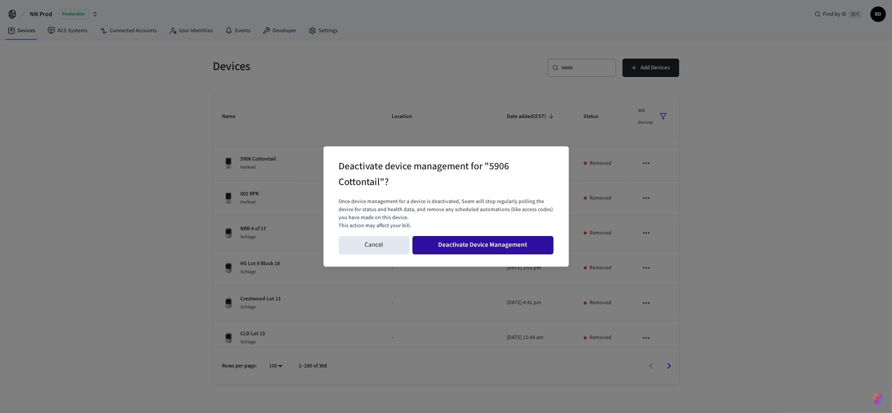
click at [500, 240] on button "Deactivate Device Management" at bounding box center [482, 245] width 141 height 18
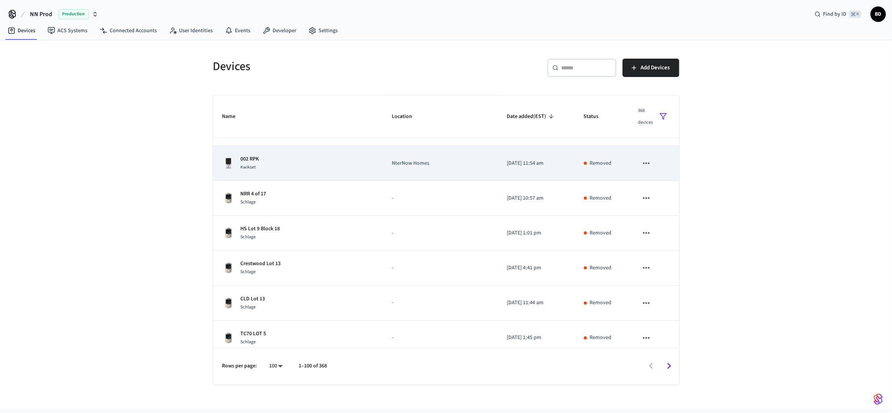
scroll to position [1339, 0]
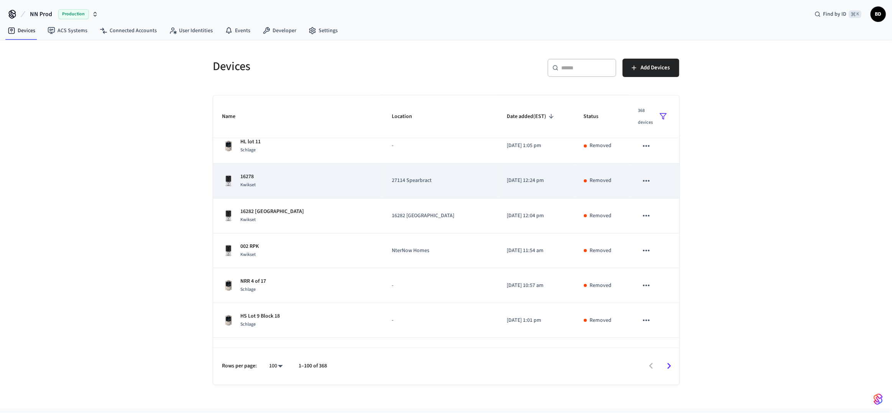
click at [643, 181] on icon "sticky table" at bounding box center [646, 181] width 10 height 10
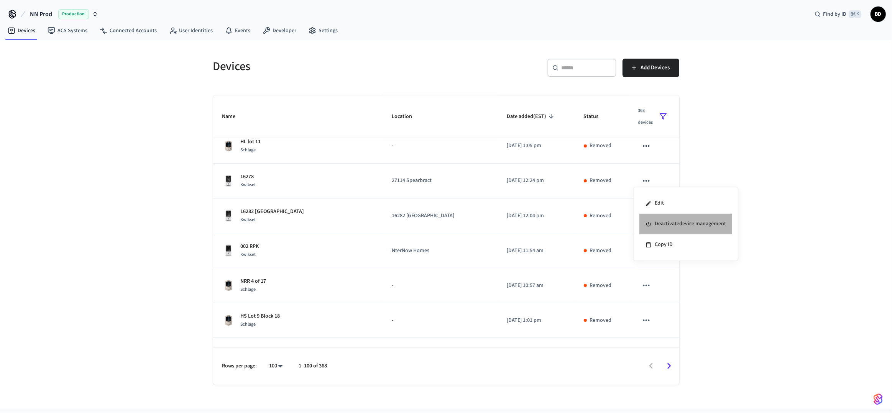
click at [665, 220] on li "Deactivate device management" at bounding box center [685, 224] width 93 height 21
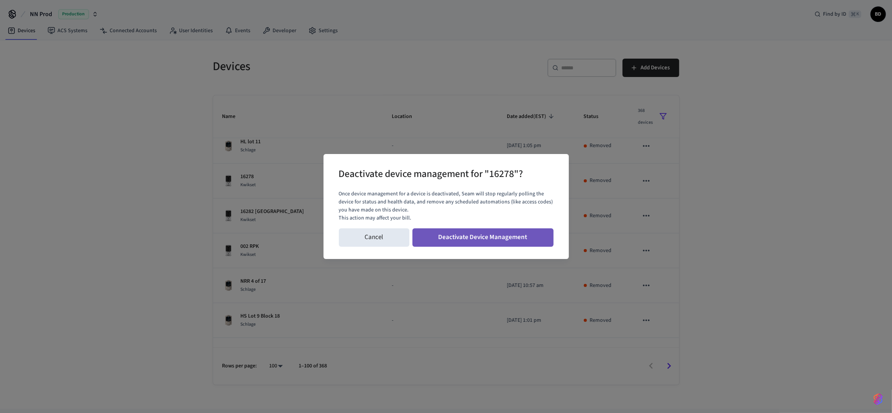
click at [532, 241] on button "Deactivate Device Management" at bounding box center [482, 237] width 141 height 18
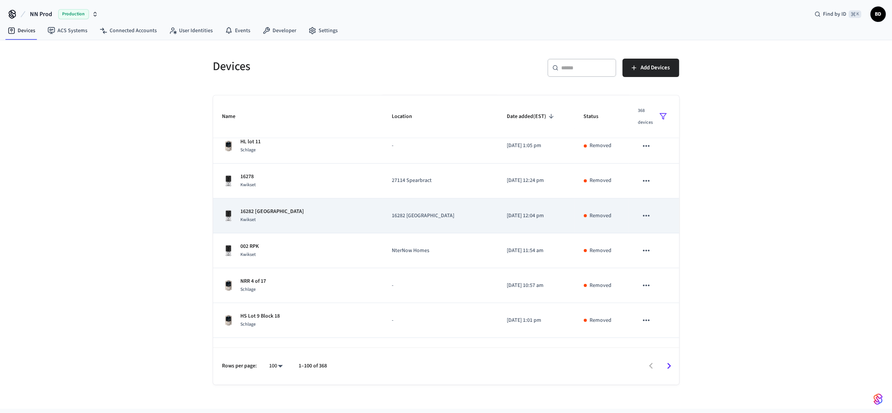
scroll to position [1197, 0]
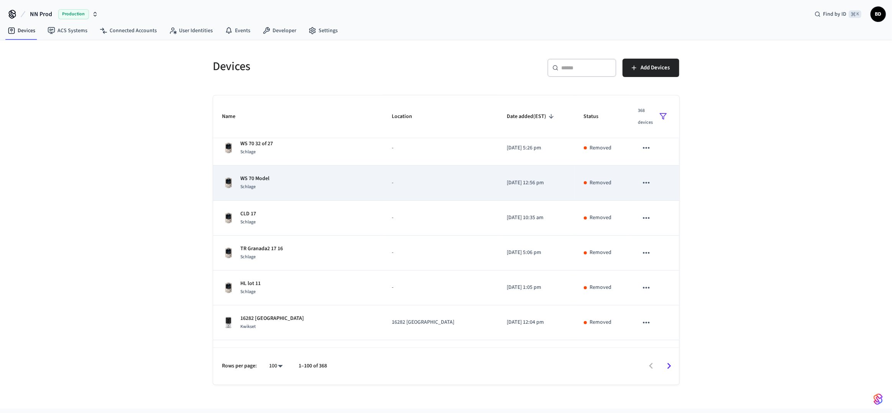
click at [649, 180] on td "sticky table" at bounding box center [654, 183] width 50 height 35
